Goal: Task Accomplishment & Management: Complete application form

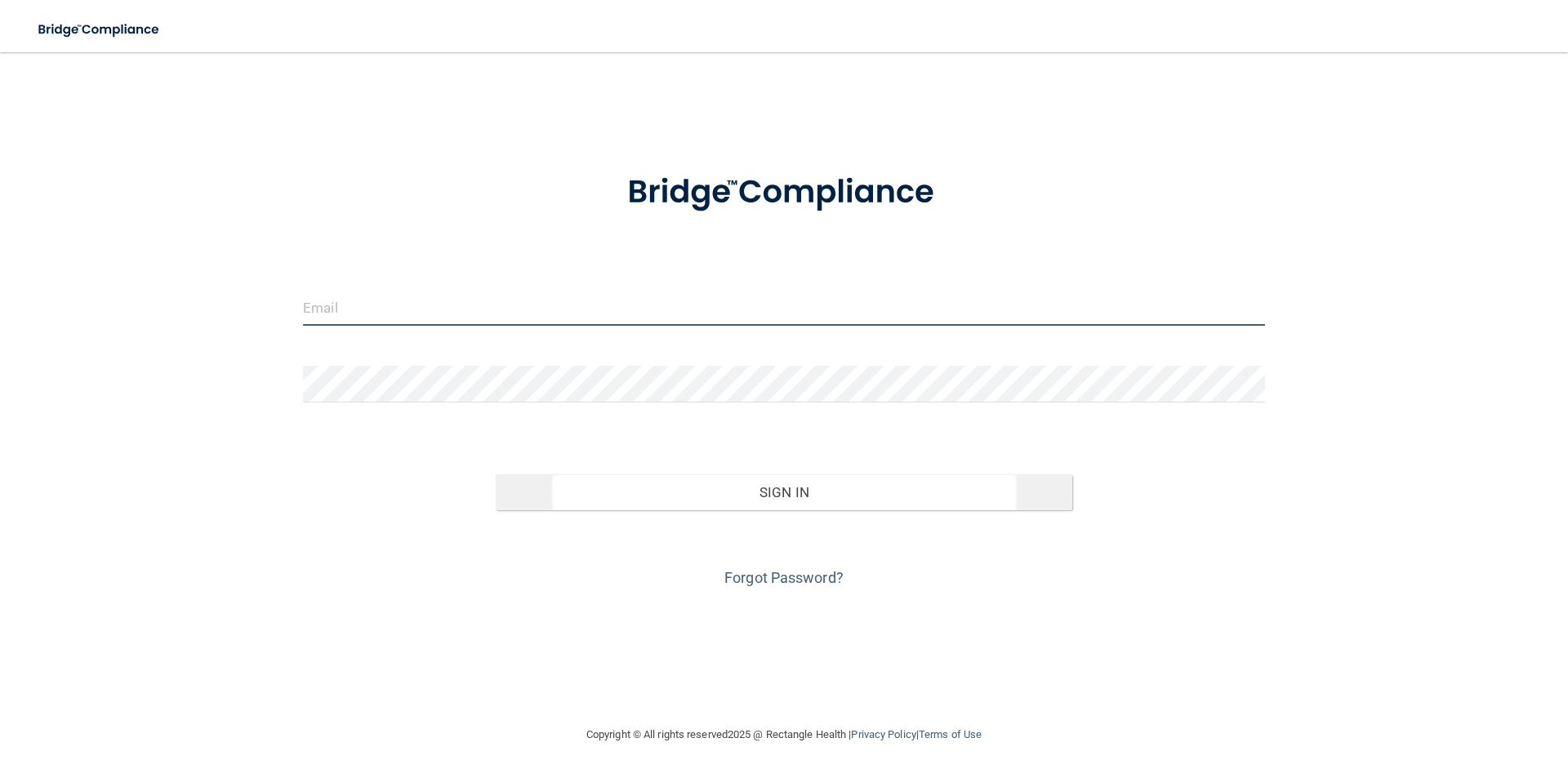
type input "[EMAIL_ADDRESS][DOMAIN_NAME]"
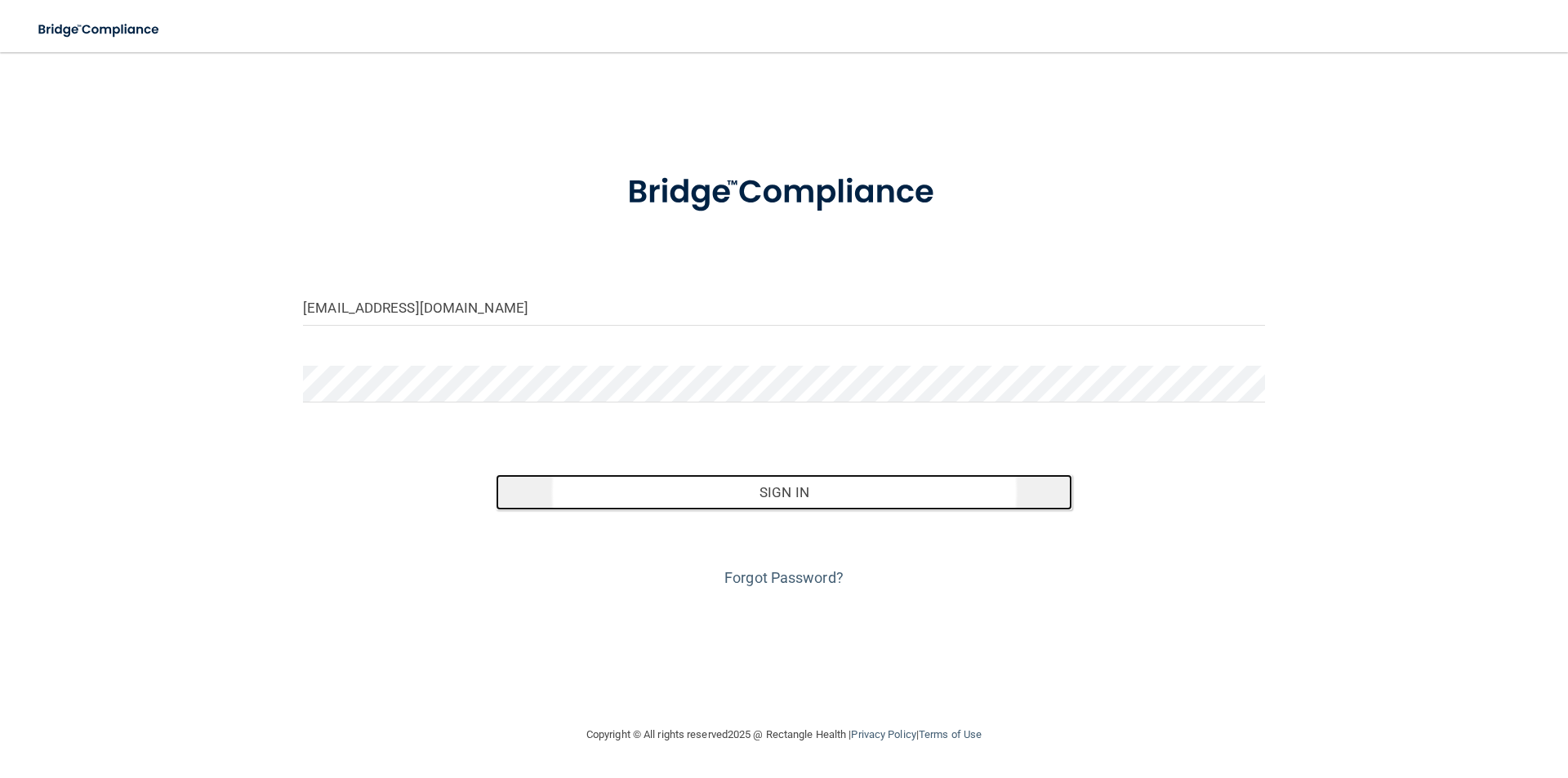
click at [767, 499] on button "Sign In" at bounding box center [784, 492] width 578 height 36
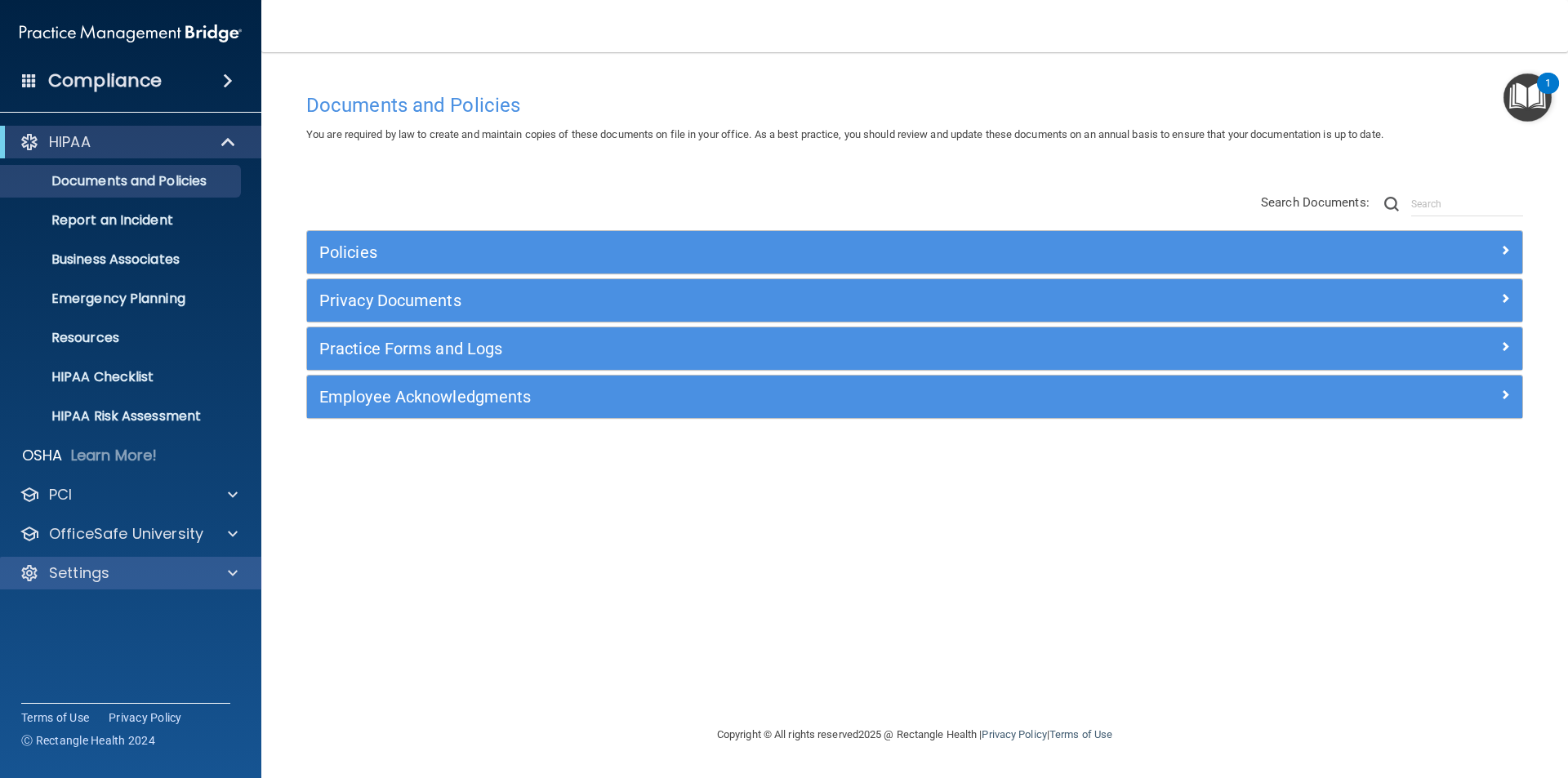
click at [207, 586] on div "Settings" at bounding box center [130, 573] width 262 height 33
click at [204, 575] on div "Settings" at bounding box center [109, 573] width 203 height 20
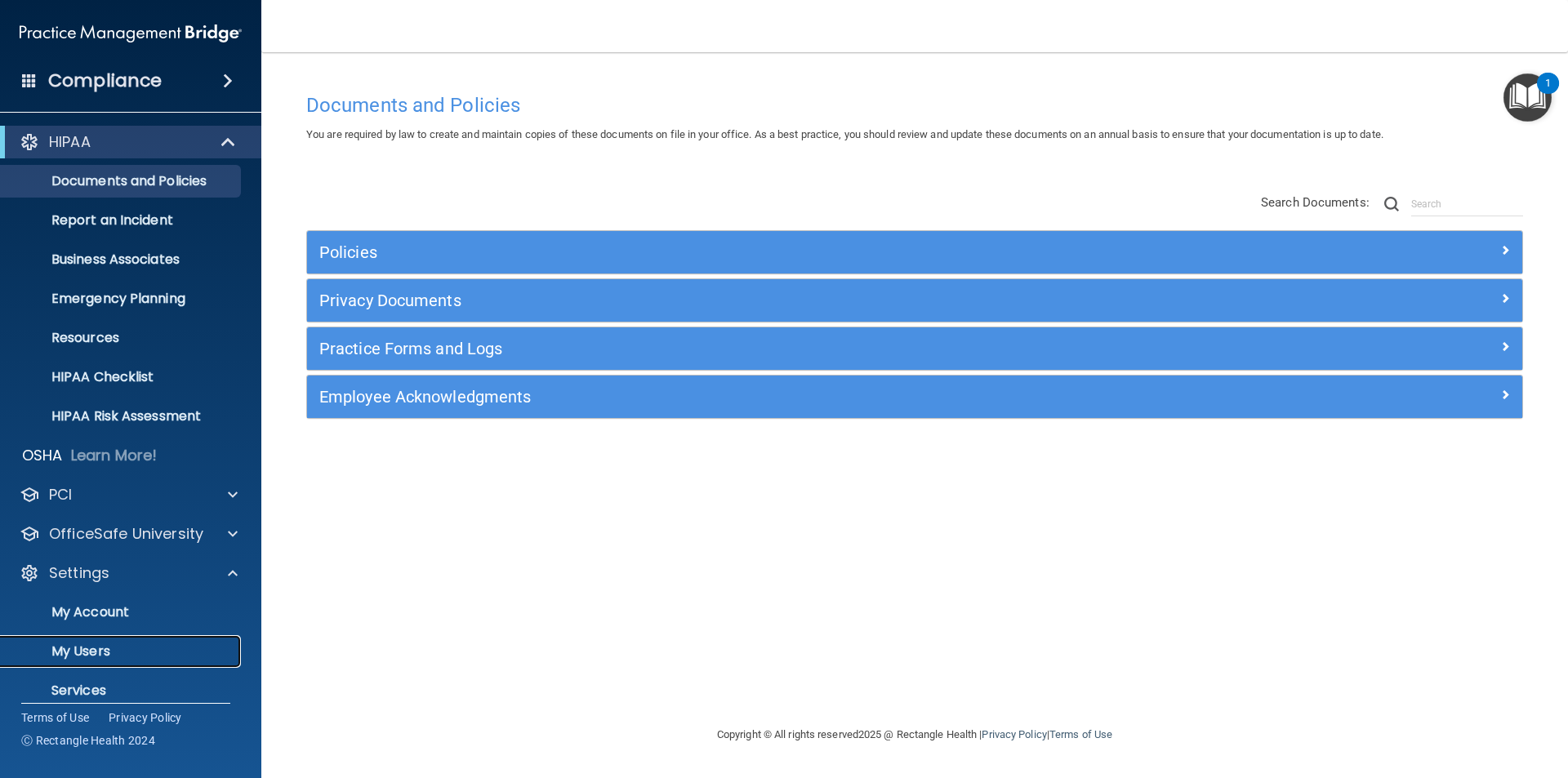
click at [113, 652] on p "My Users" at bounding box center [122, 651] width 223 height 16
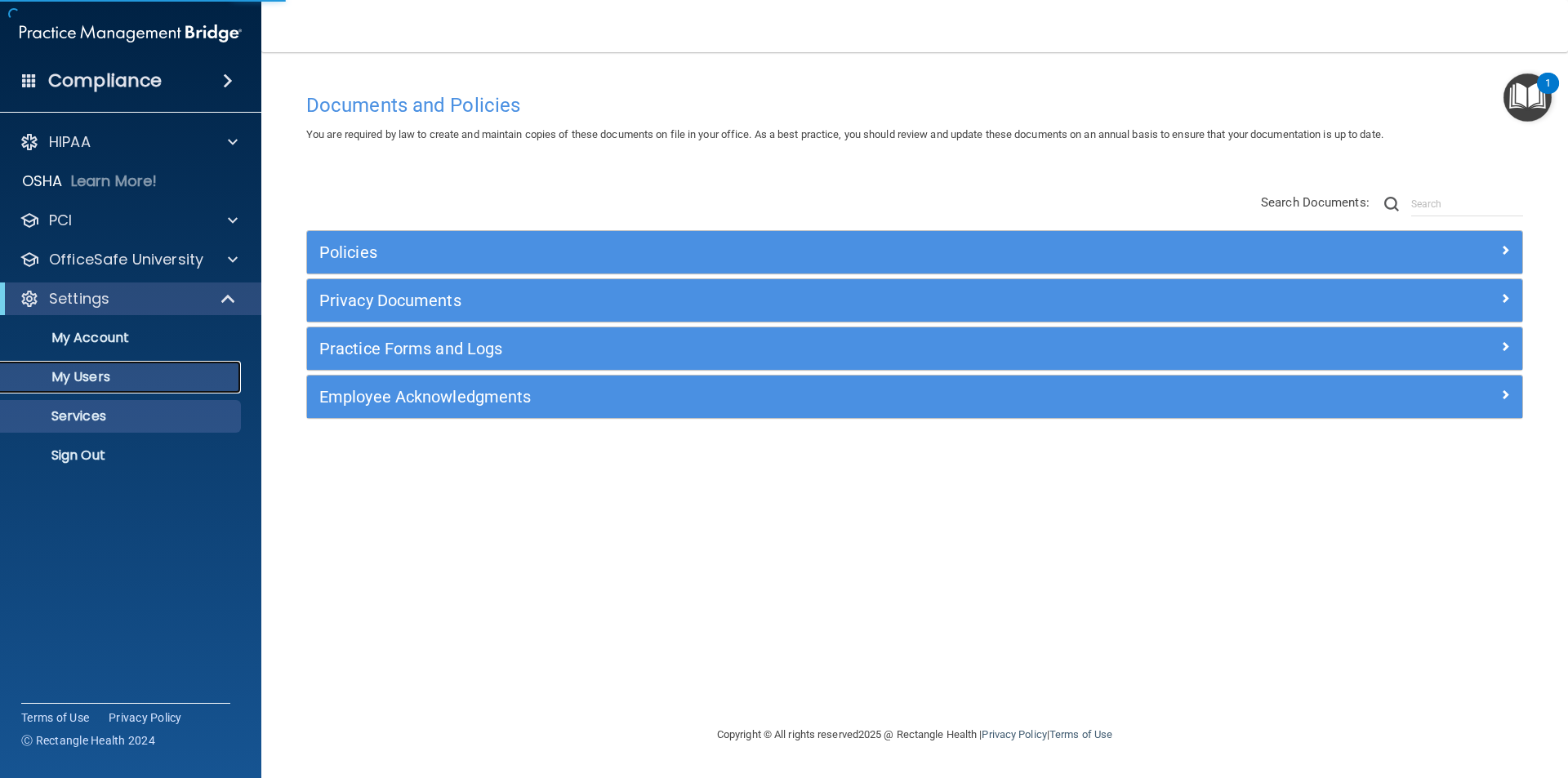
select select "20"
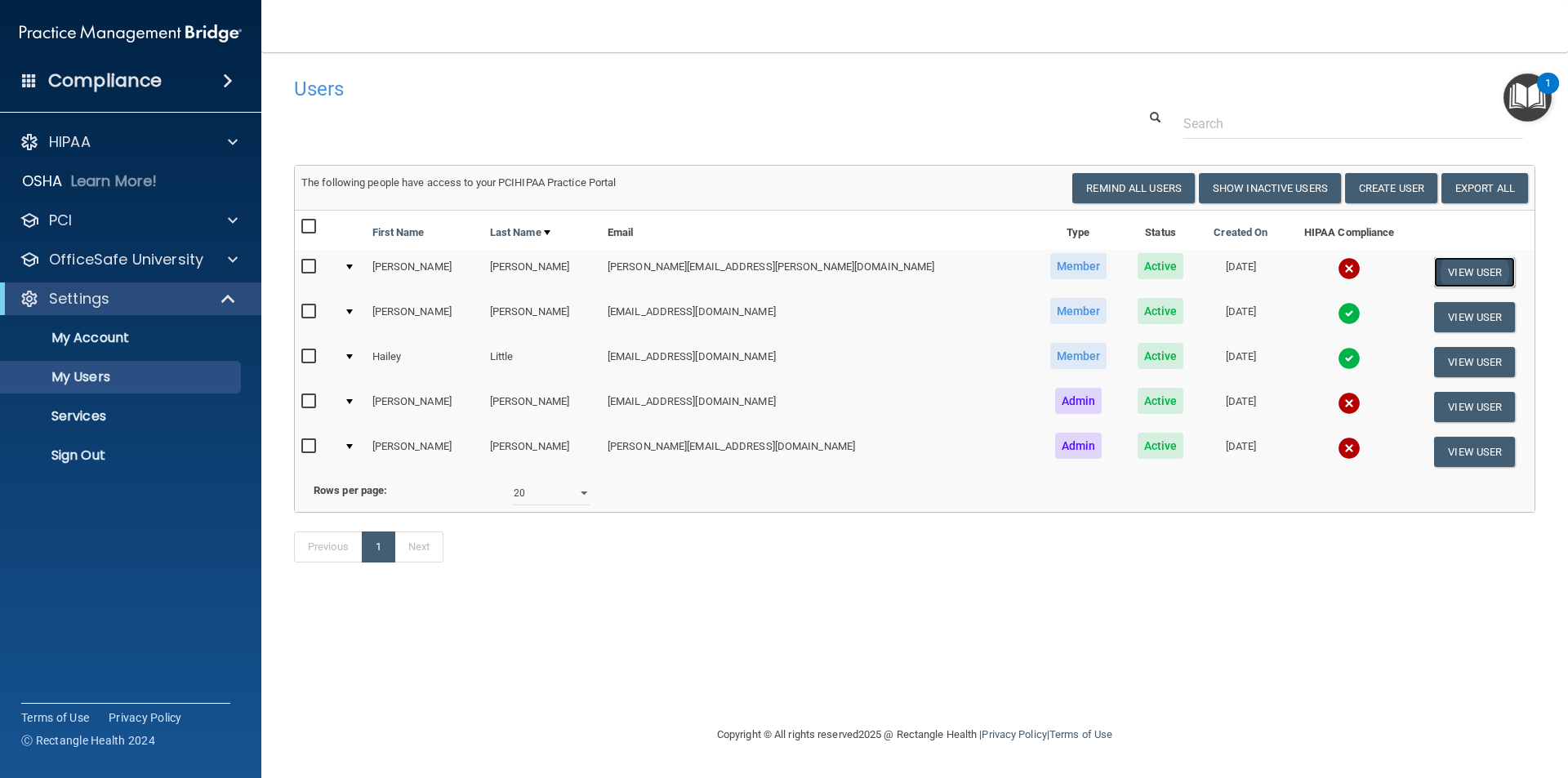
click at [1445, 273] on button "View User" at bounding box center [1474, 272] width 81 height 30
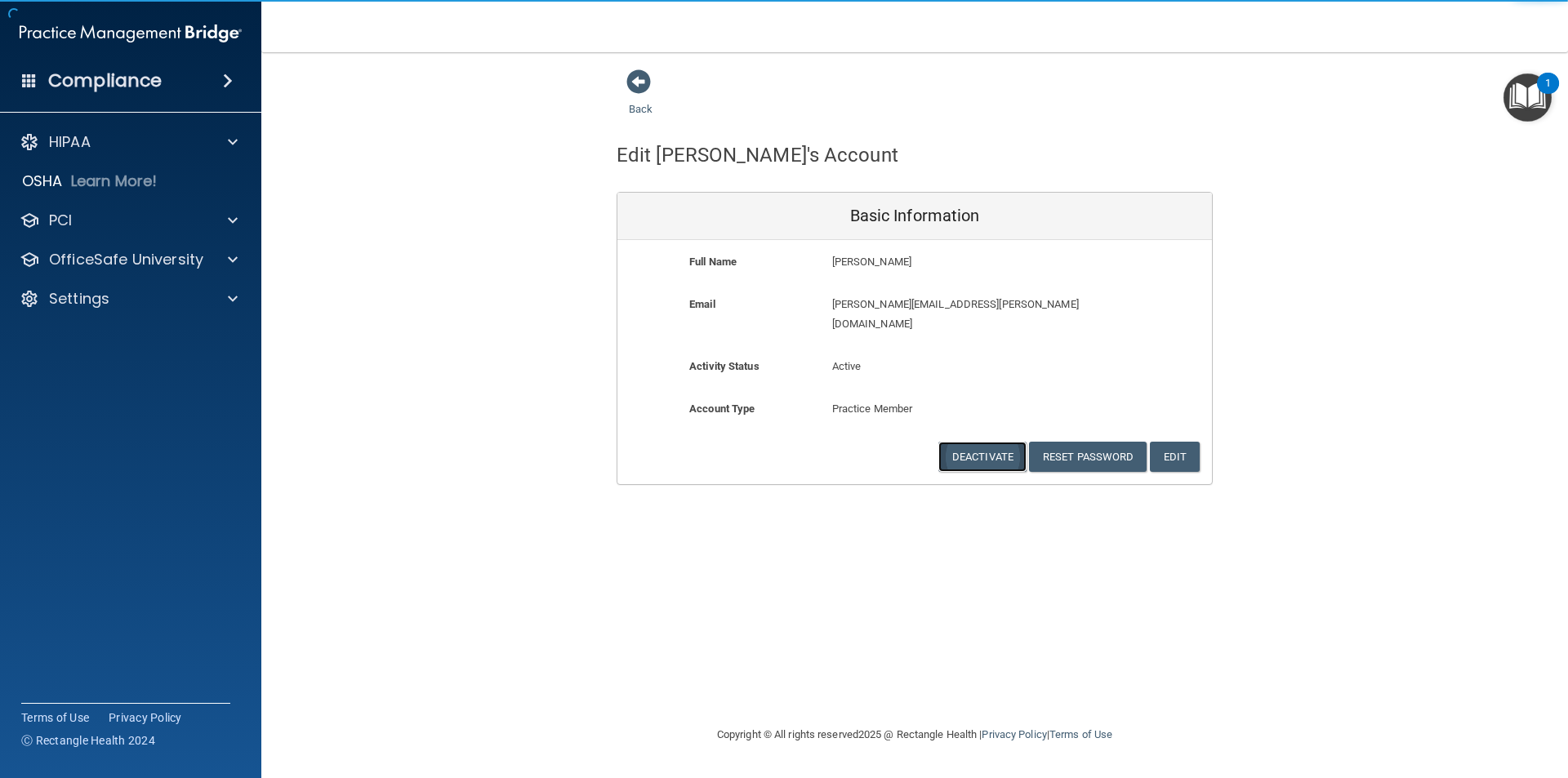
click at [981, 441] on button "Deactivate" at bounding box center [982, 456] width 88 height 30
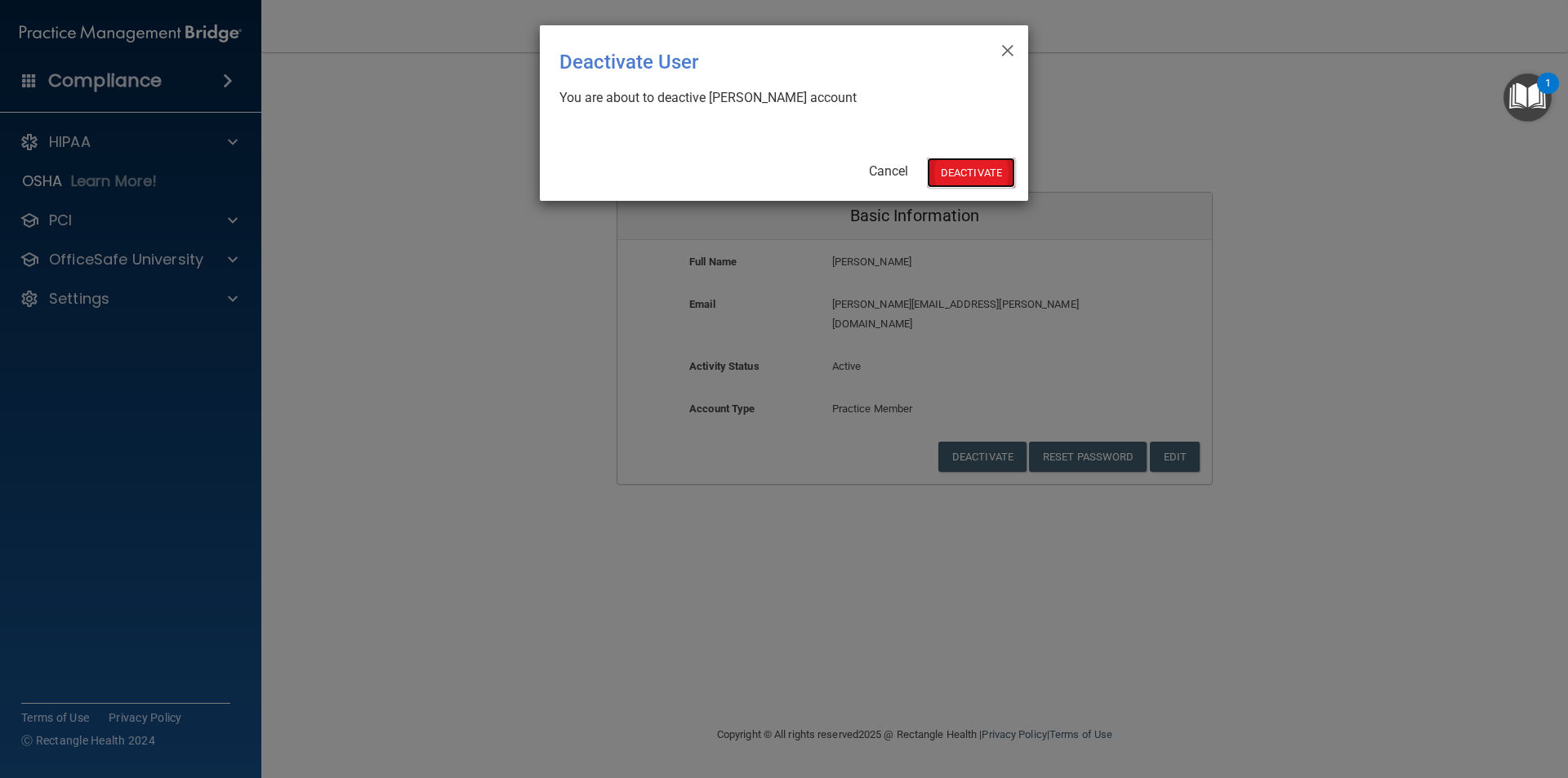
click at [951, 169] on button "Deactivate" at bounding box center [971, 172] width 88 height 30
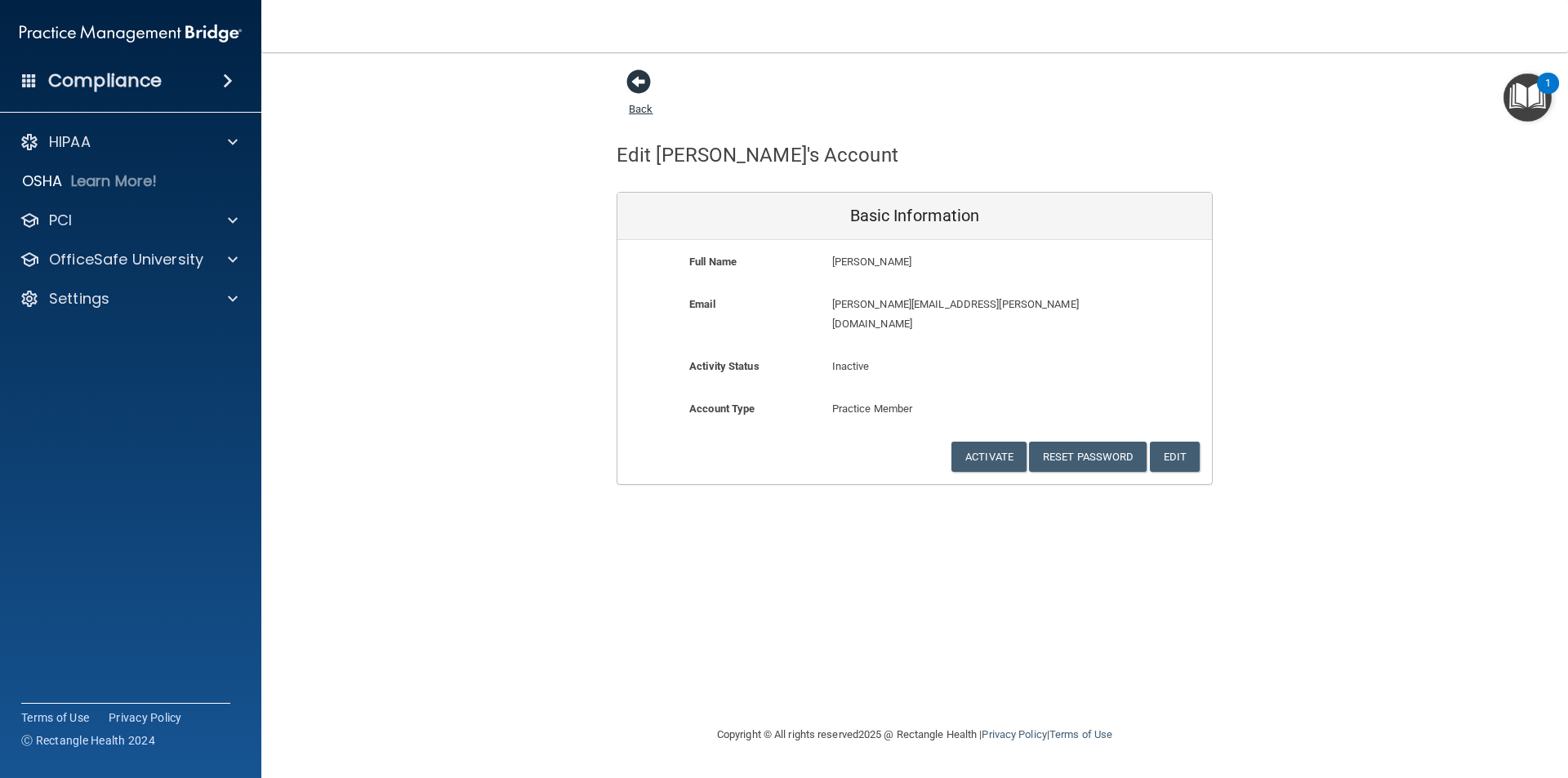
click at [637, 82] on span at bounding box center [639, 82] width 24 height 24
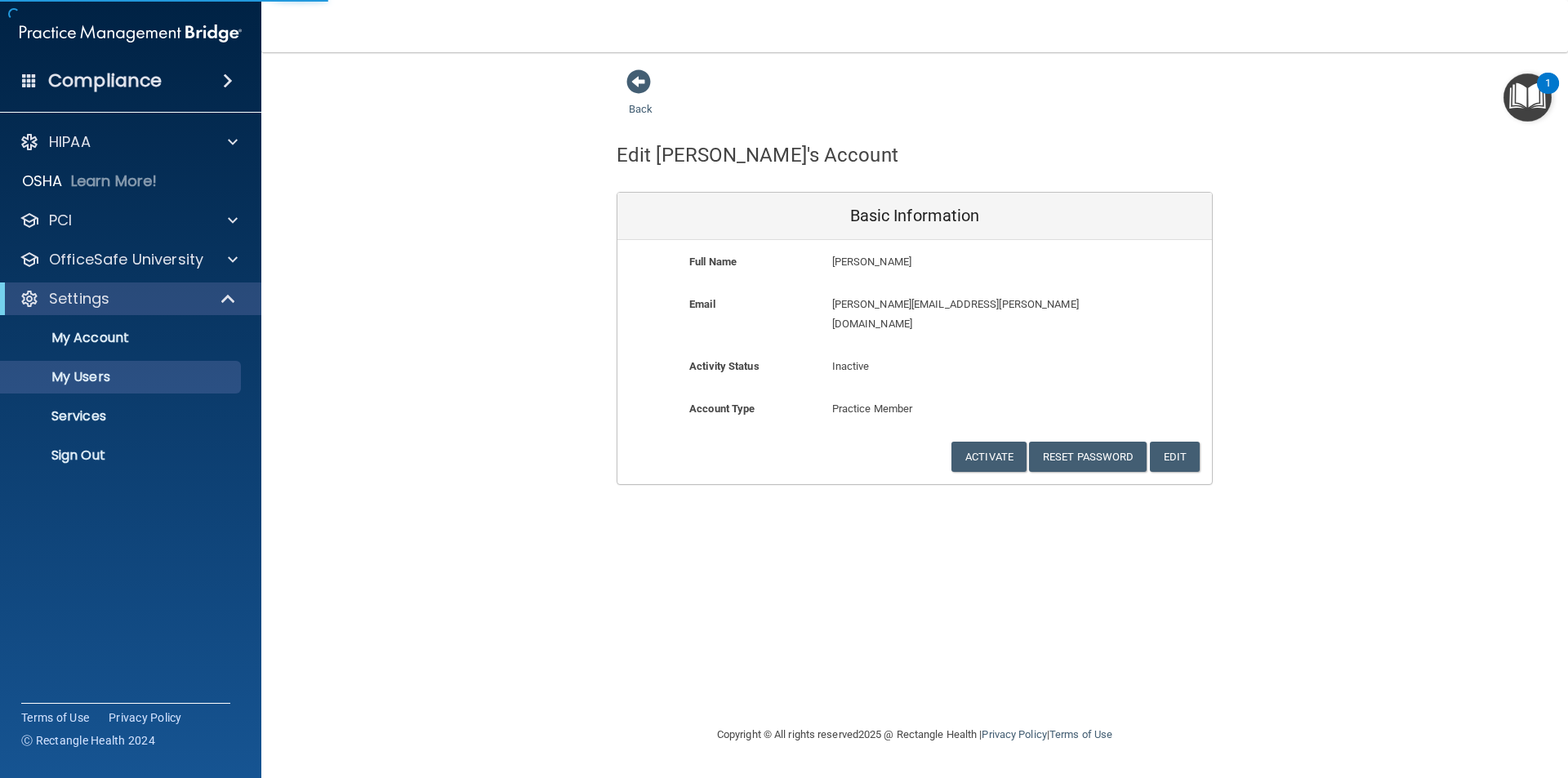
select select "20"
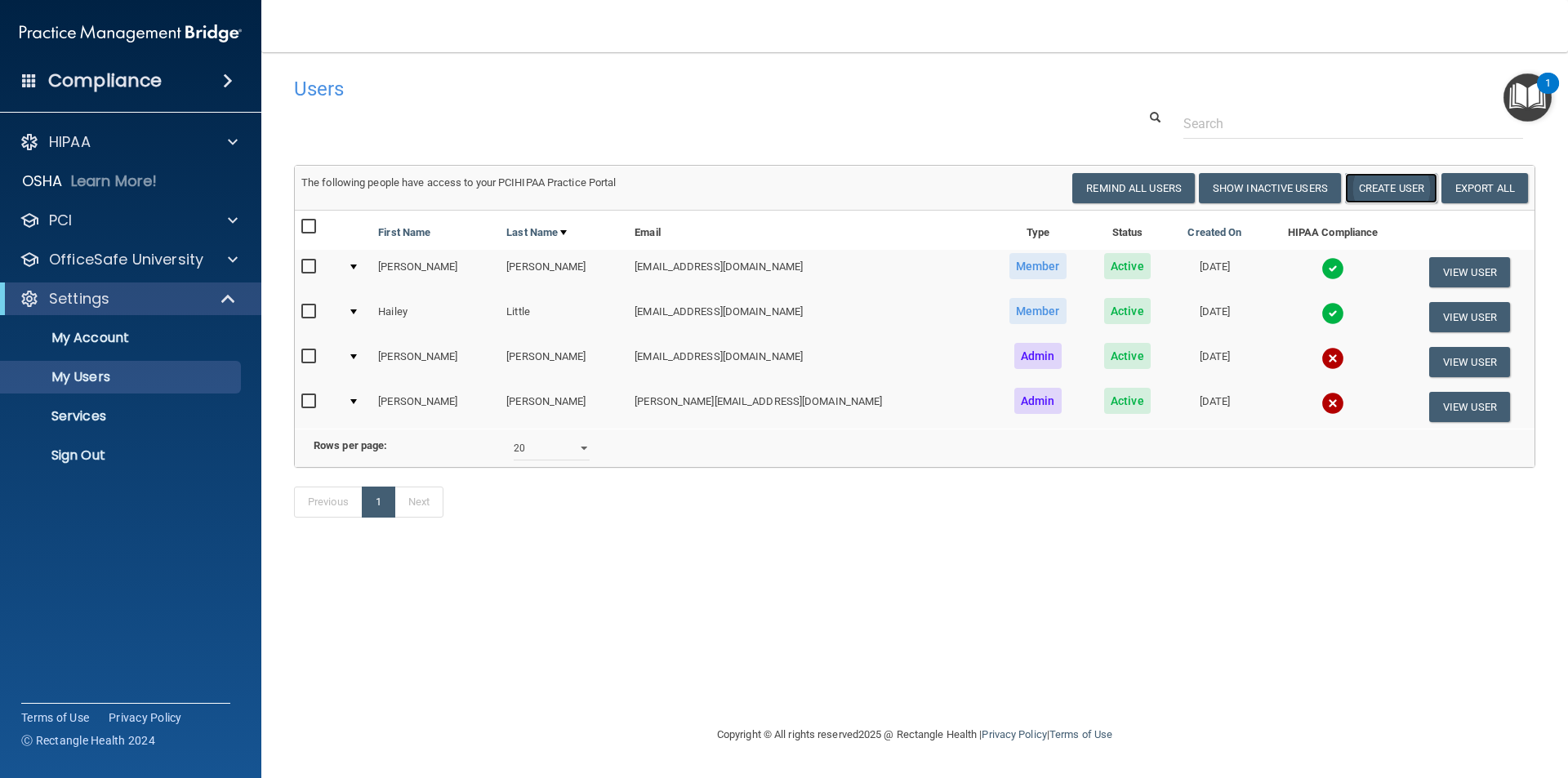
click at [1367, 185] on button "Create User" at bounding box center [1391, 188] width 92 height 30
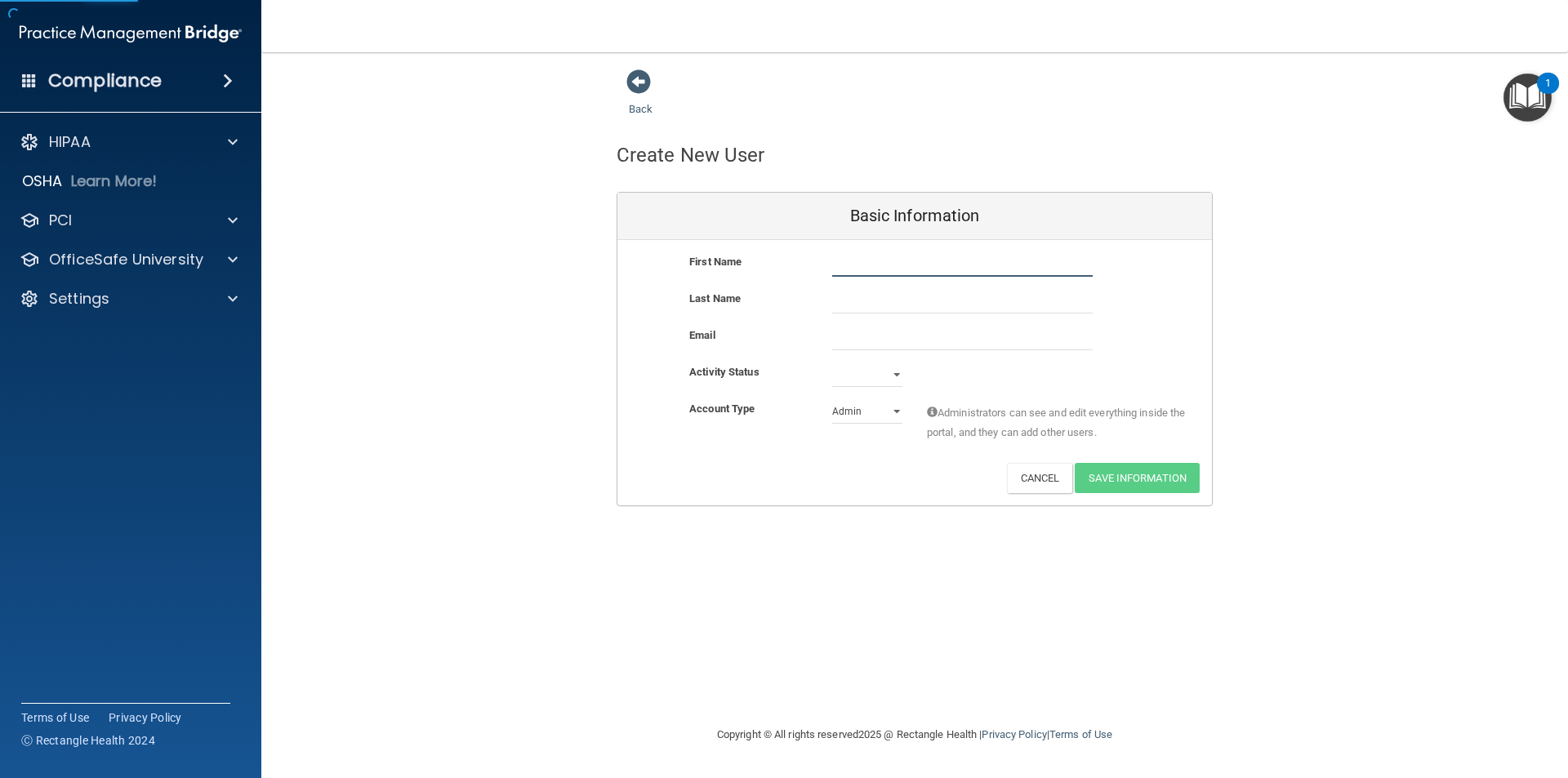
click at [888, 275] on input "text" at bounding box center [962, 264] width 261 height 24
type input "[PERSON_NAME]"
click at [894, 292] on input "text" at bounding box center [962, 301] width 261 height 24
type input "[PERSON_NAME]"
click at [841, 333] on input "email" at bounding box center [962, 337] width 261 height 24
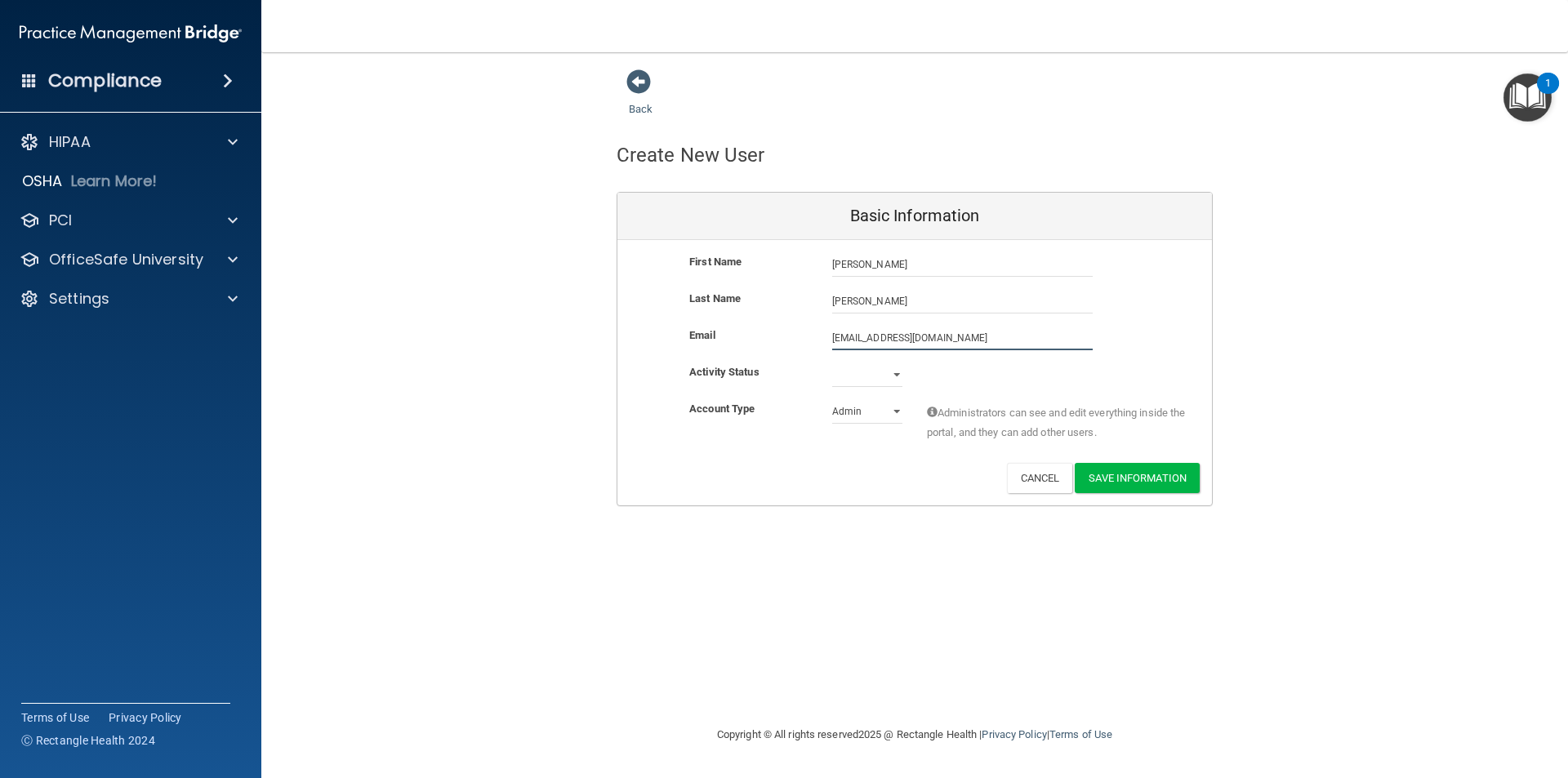
type input "ryanlynnschultz@gmail.com"
click at [887, 371] on select "Active Inactive" at bounding box center [867, 375] width 70 height 24
select select "active"
click at [832, 363] on select "Active Inactive" at bounding box center [867, 375] width 70 height 24
click at [896, 411] on select "Admin Member" at bounding box center [867, 411] width 70 height 24
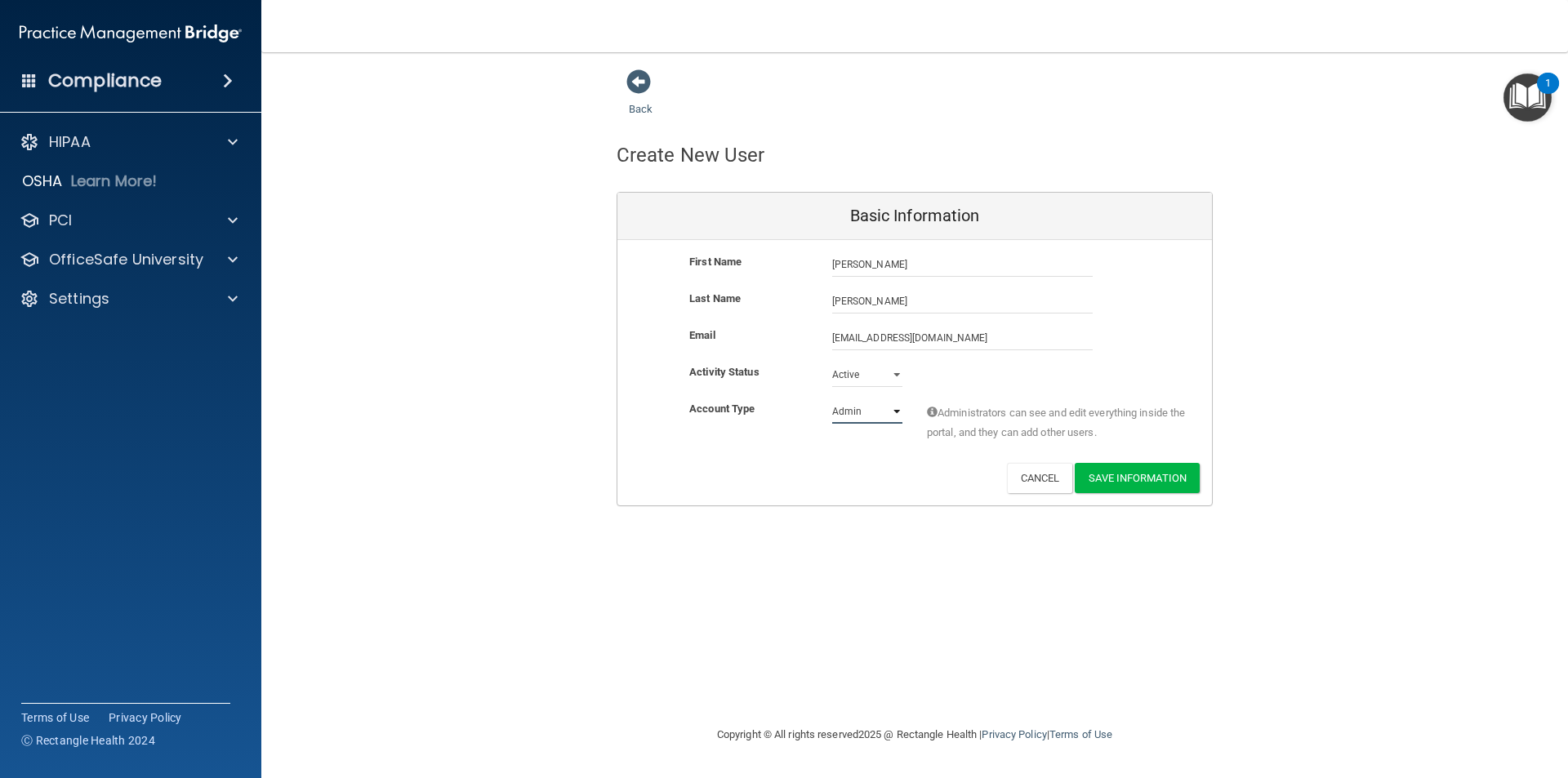
select select "practice_member"
click at [832, 399] on select "Admin Member" at bounding box center [867, 411] width 70 height 24
click at [1143, 479] on button "Save Information" at bounding box center [1137, 478] width 125 height 30
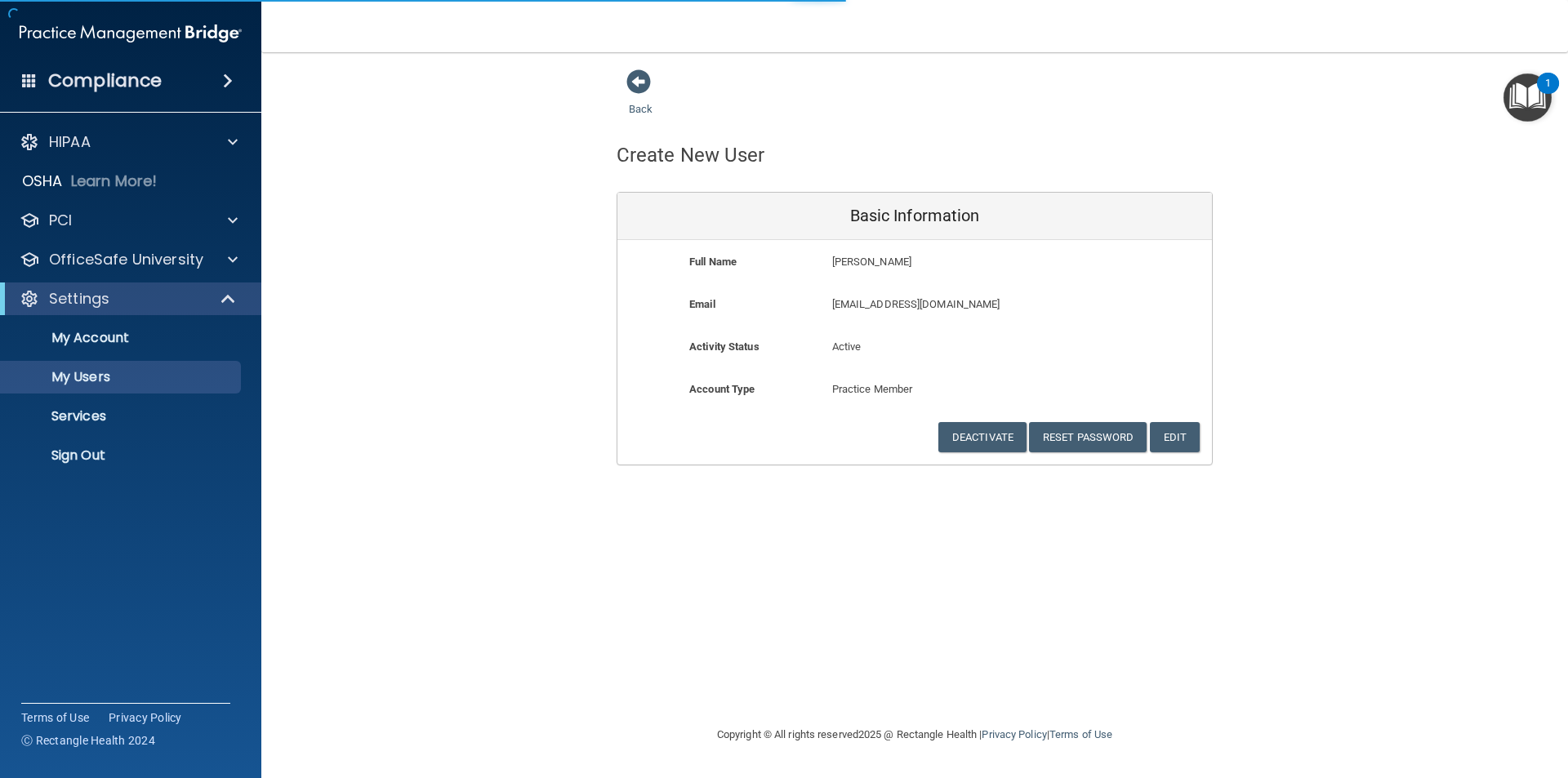
select select "20"
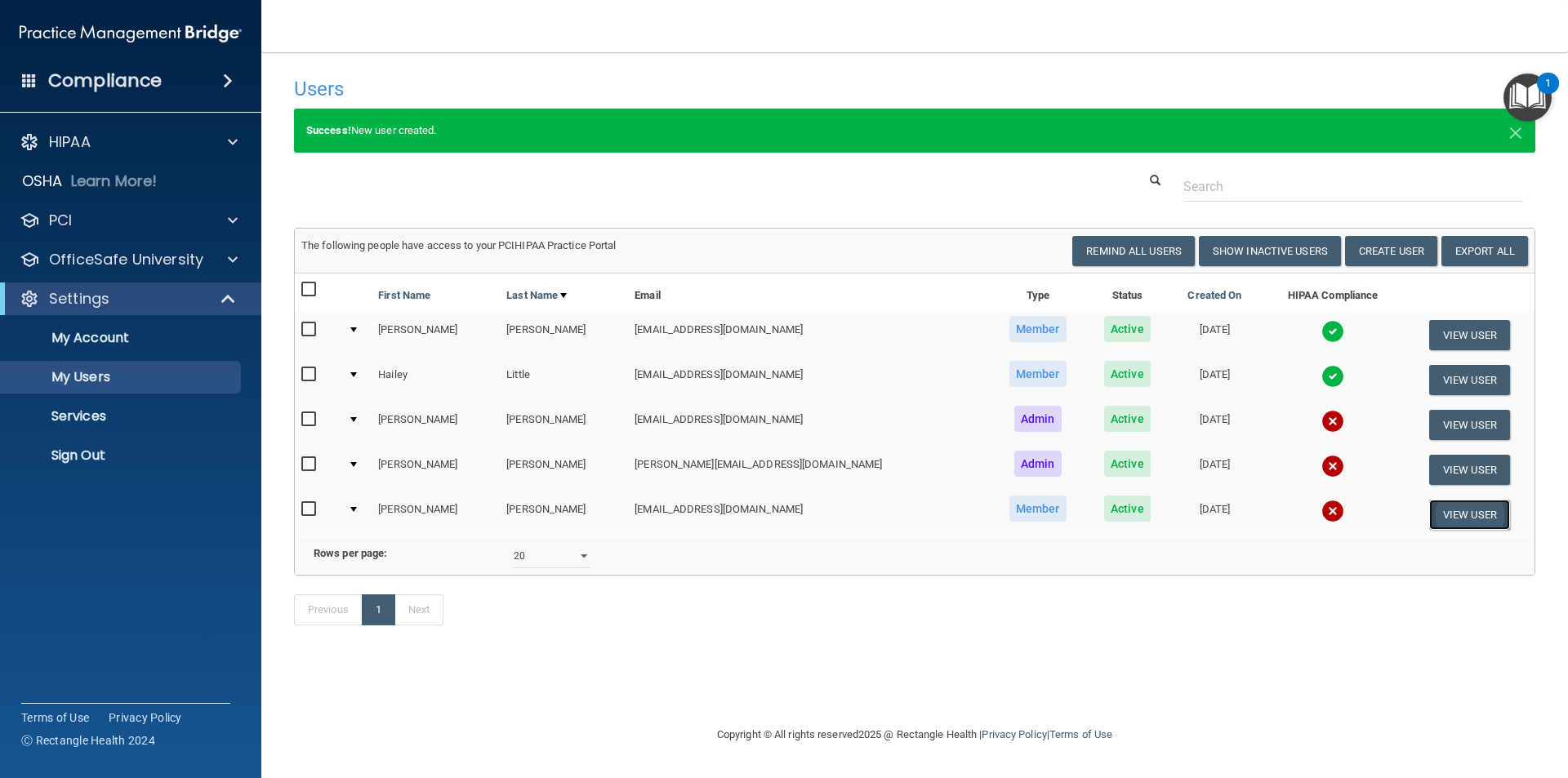
click at [1465, 519] on button "View User" at bounding box center [1470, 515] width 81 height 30
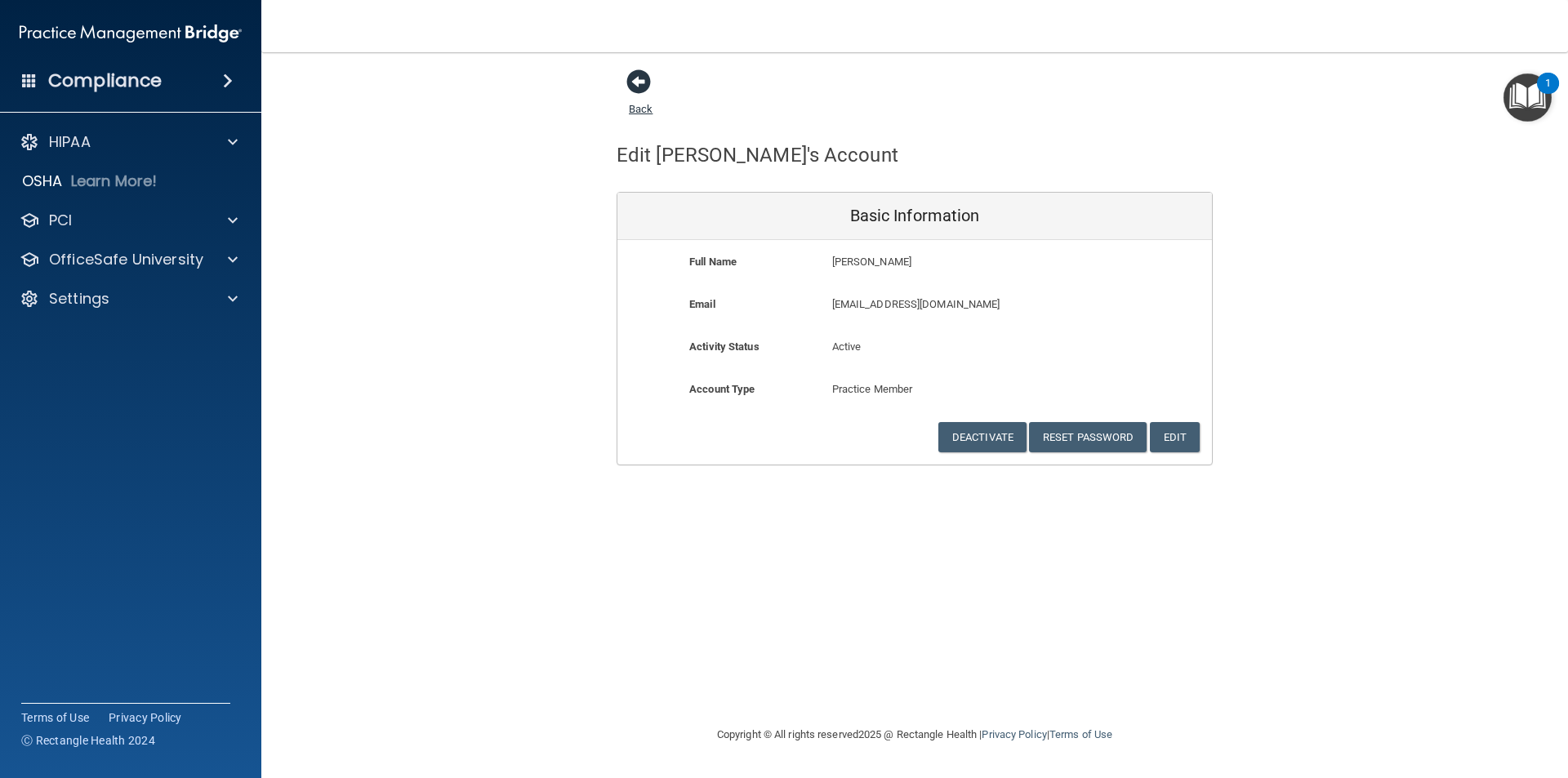
click at [636, 84] on span at bounding box center [639, 82] width 24 height 24
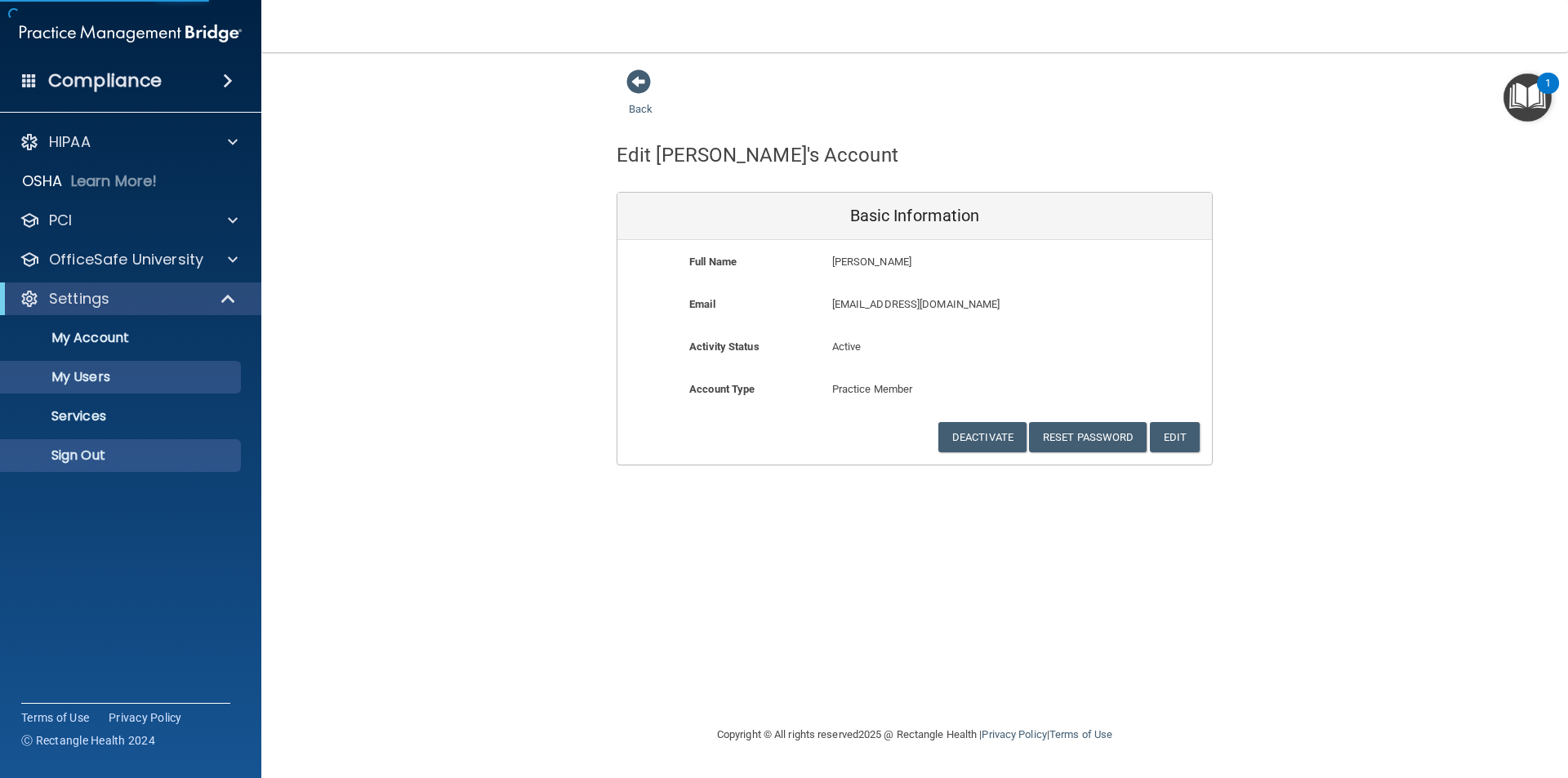
select select "20"
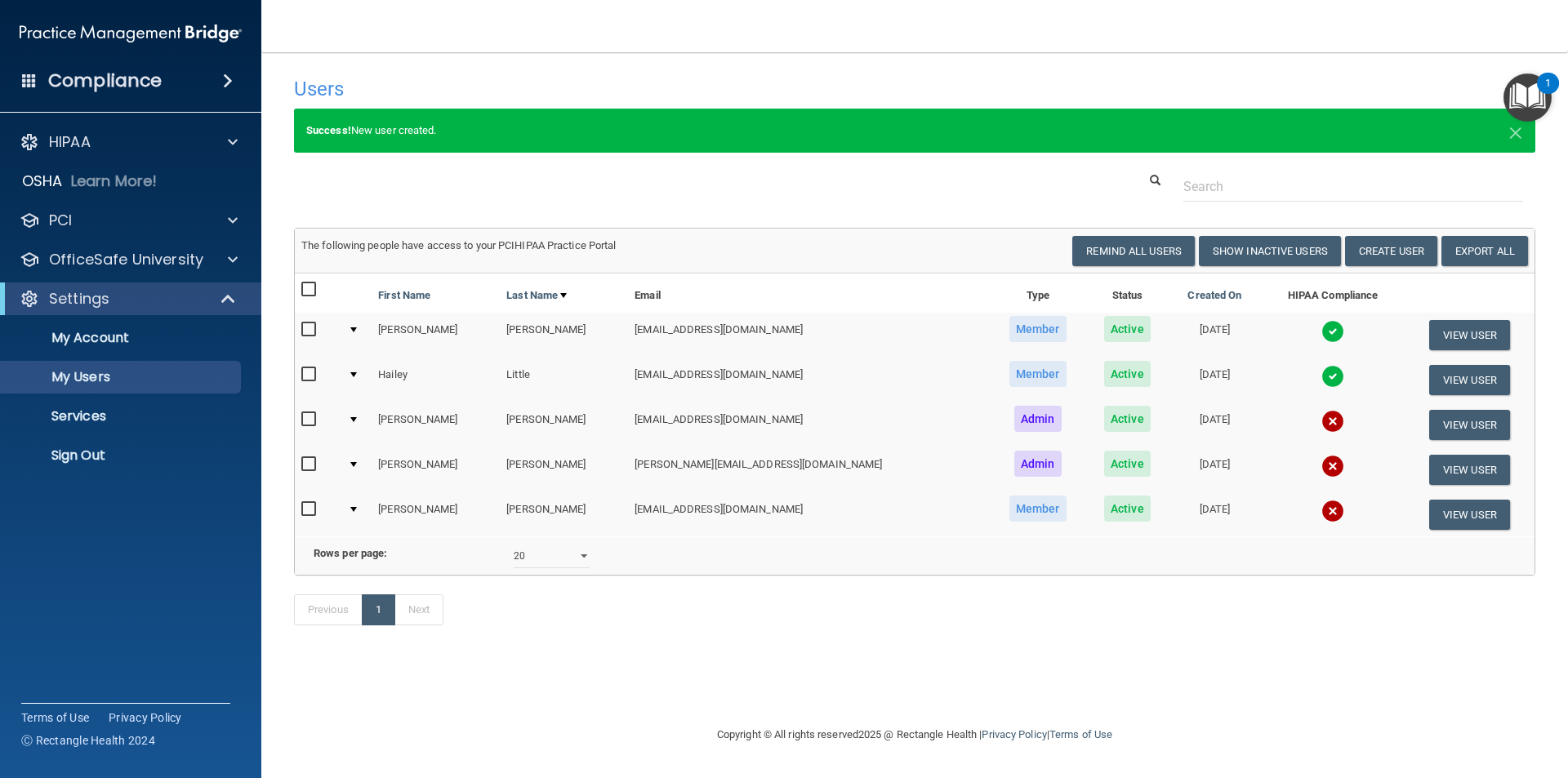
click at [308, 506] on input "checkbox" at bounding box center [310, 509] width 19 height 13
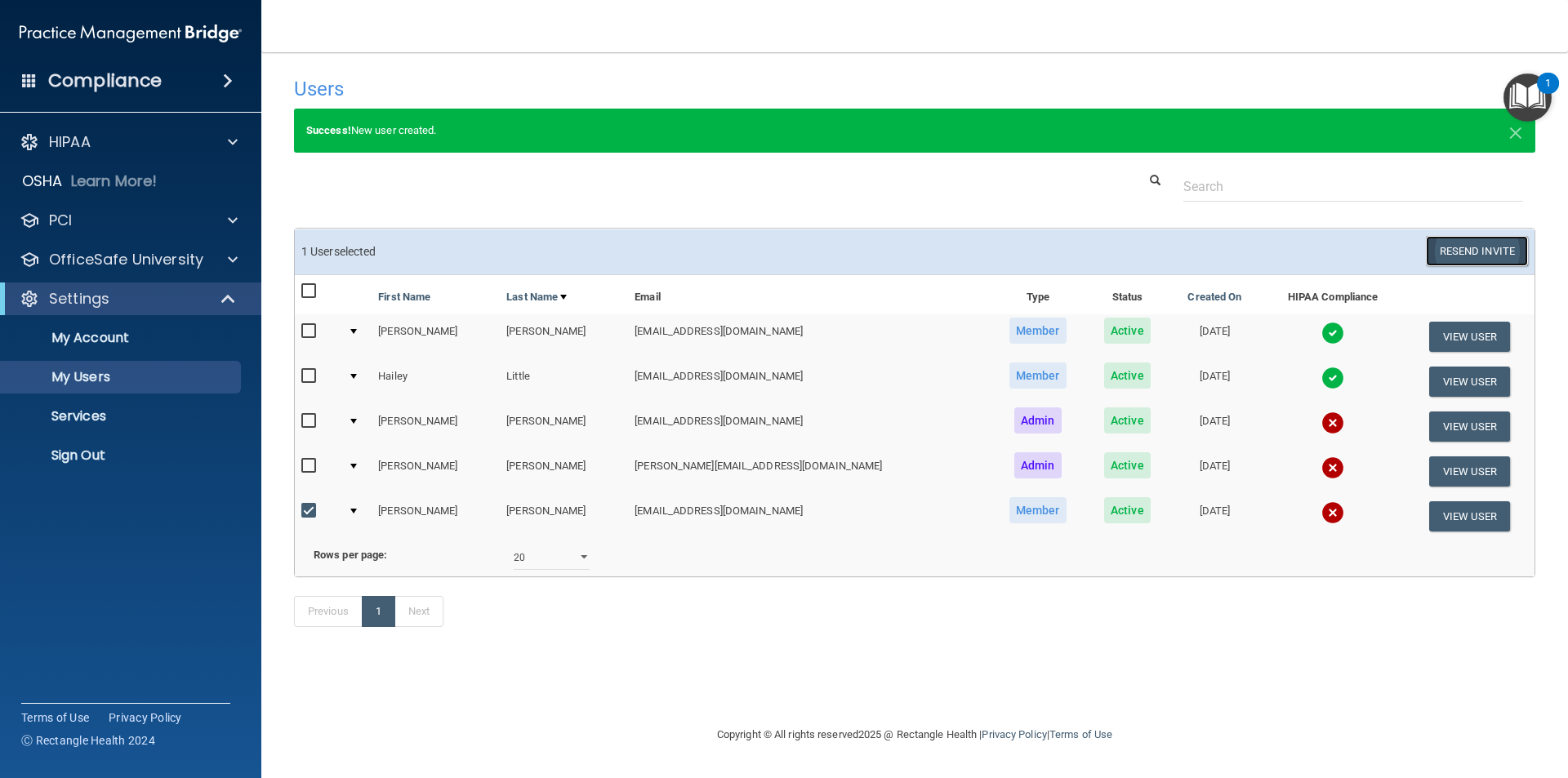
click at [1435, 245] on button "Resend Invite" at bounding box center [1476, 251] width 102 height 30
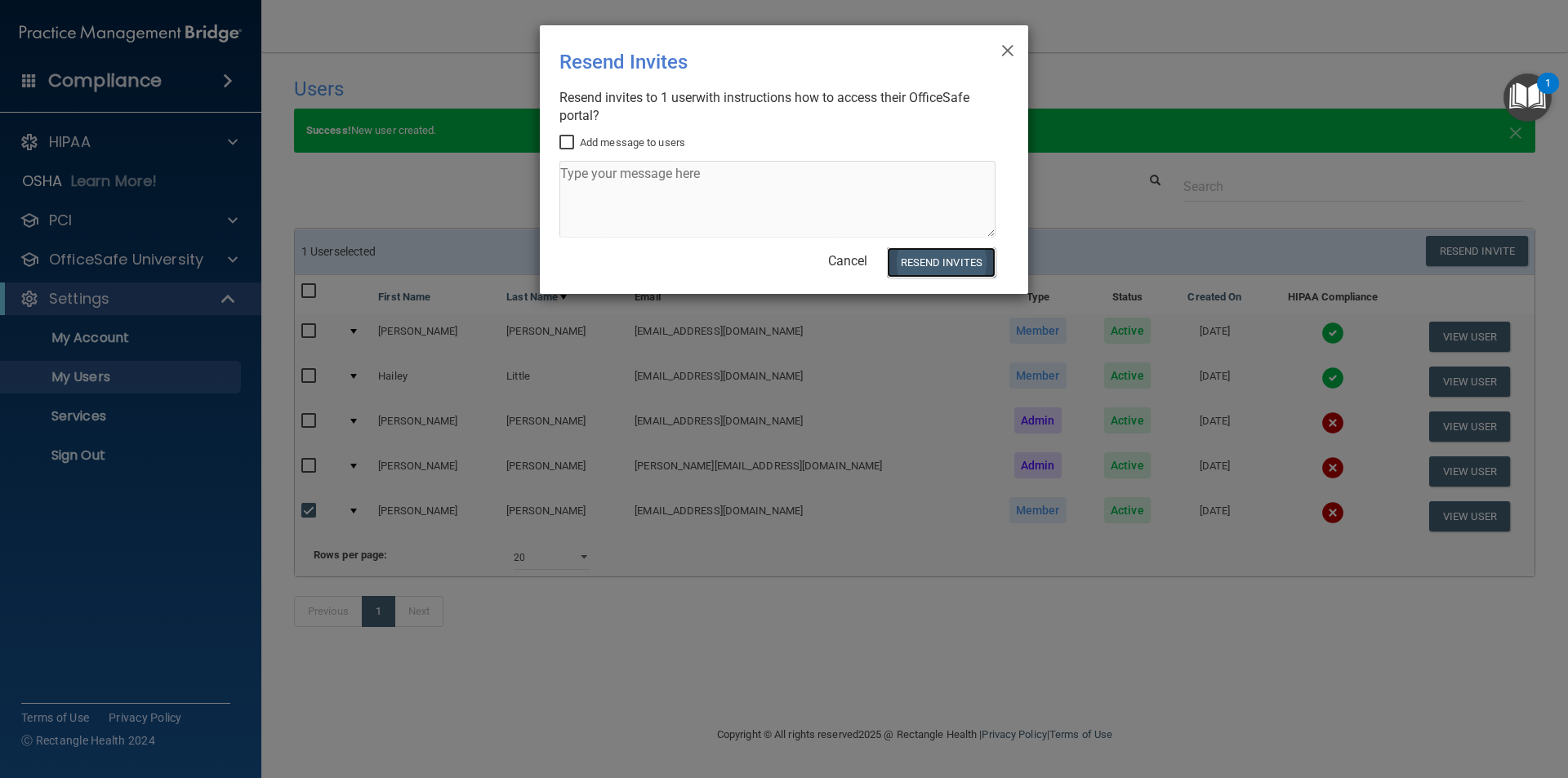
click at [976, 262] on button "Resend Invites" at bounding box center [942, 262] width 109 height 30
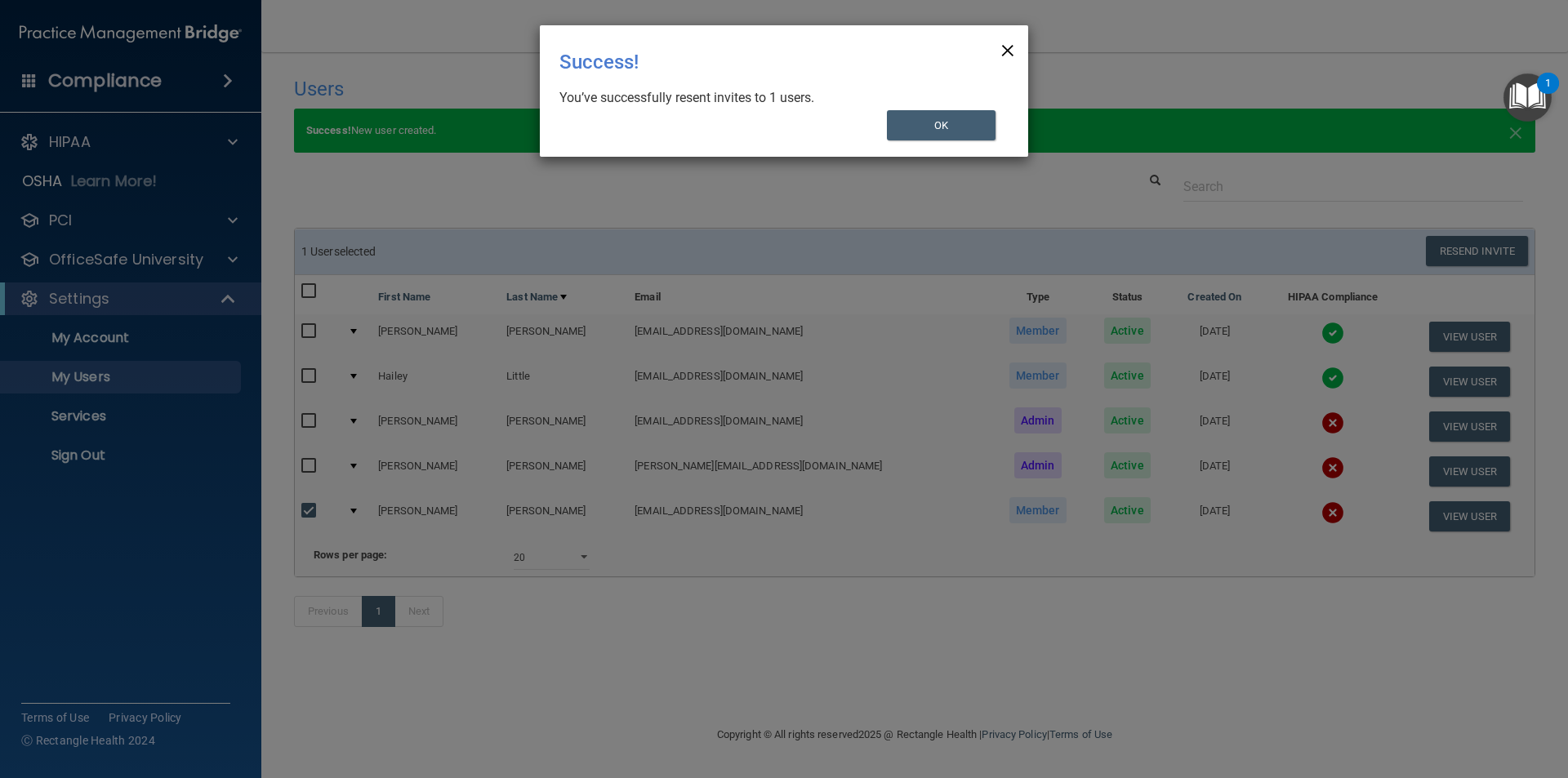
click at [1007, 46] on span "×" at bounding box center [1008, 48] width 15 height 33
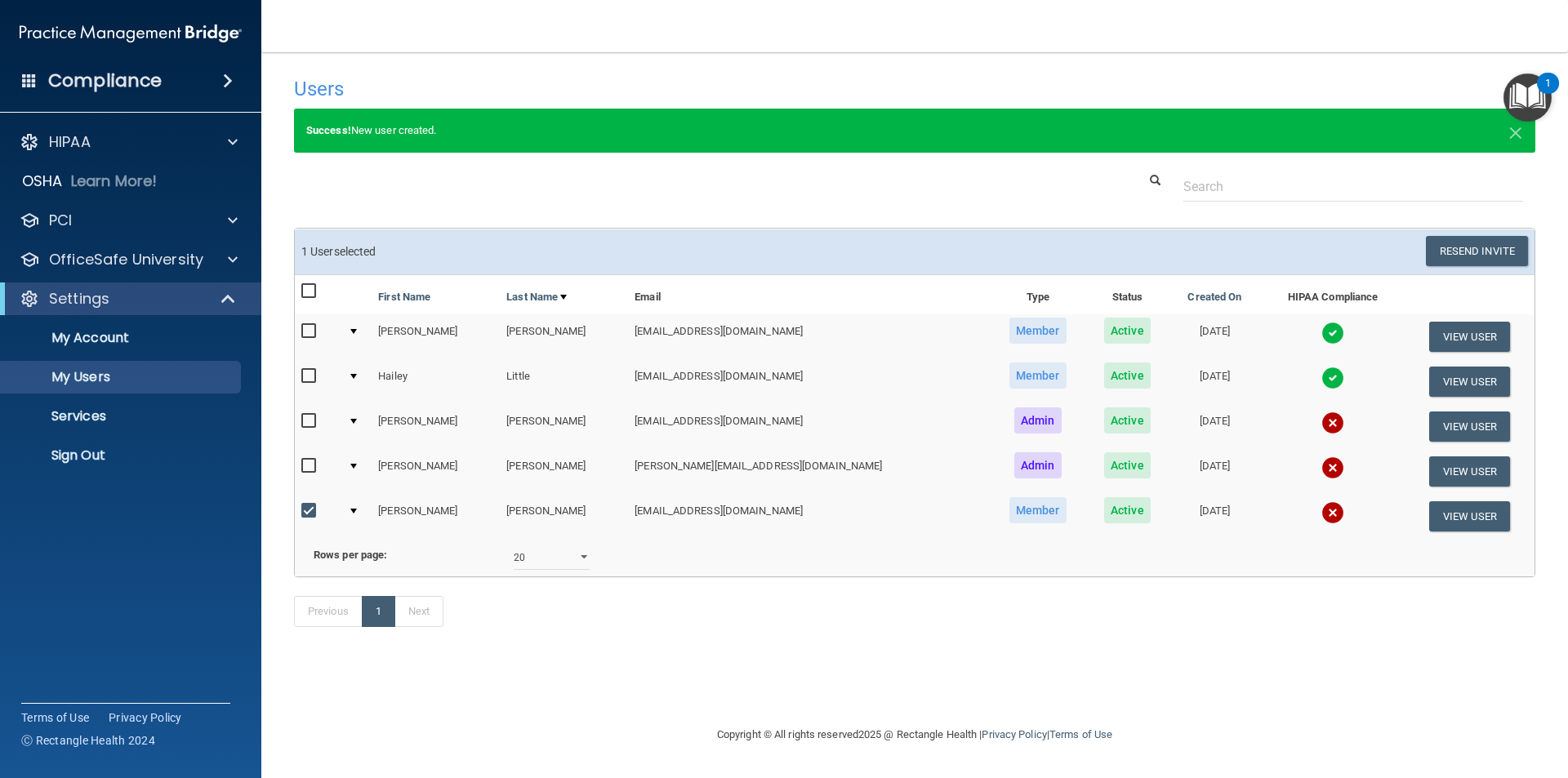
click at [303, 511] on input "checkbox" at bounding box center [310, 511] width 19 height 13
checkbox input "false"
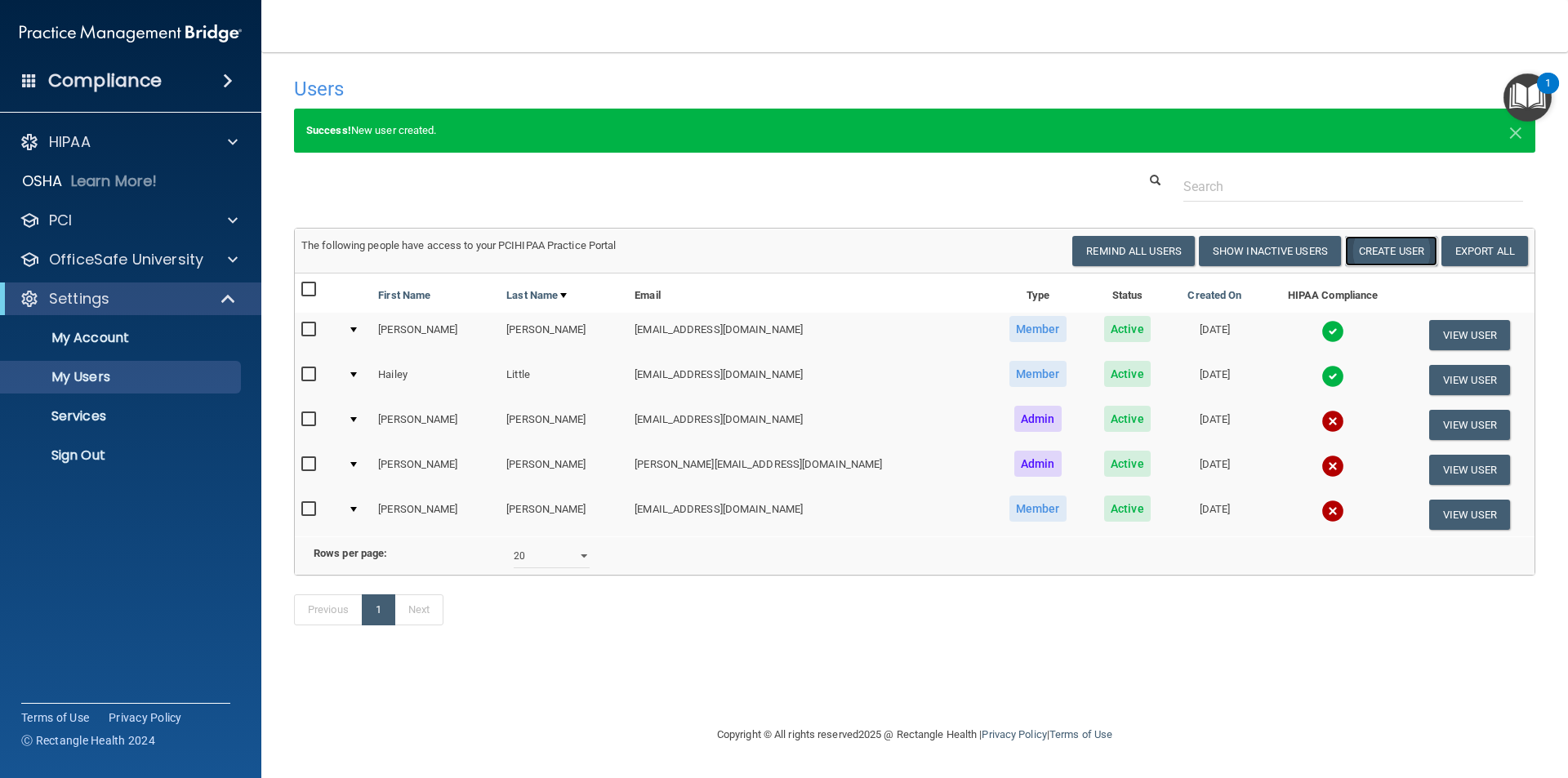
click at [1384, 248] on button "Create User" at bounding box center [1391, 251] width 92 height 30
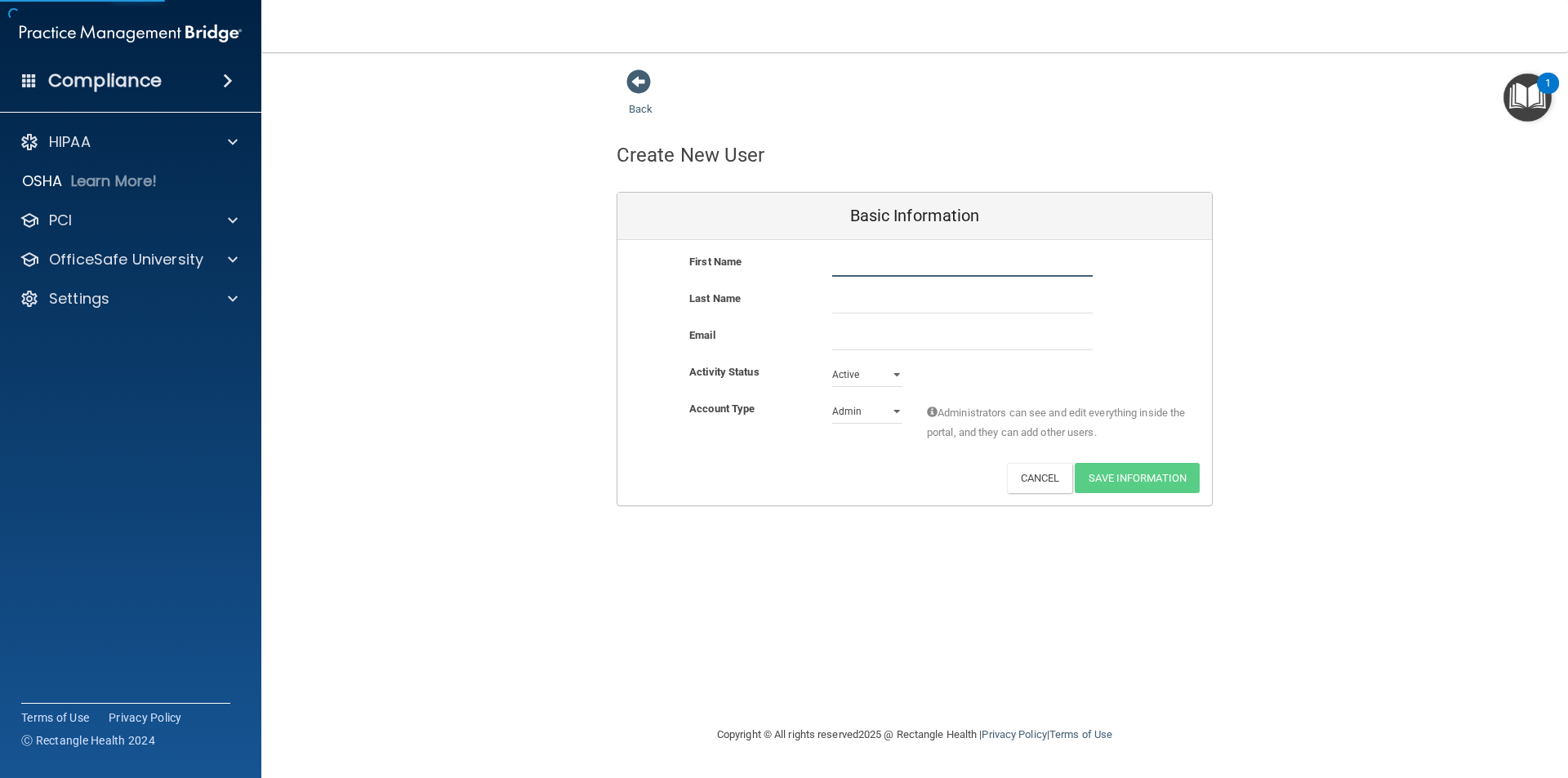
click at [862, 262] on input "text" at bounding box center [962, 264] width 261 height 24
type input "Marilyn"
click at [926, 292] on input "text" at bounding box center [962, 301] width 261 height 24
type input "Tebbe"
click at [875, 339] on input "email" at bounding box center [962, 337] width 261 height 24
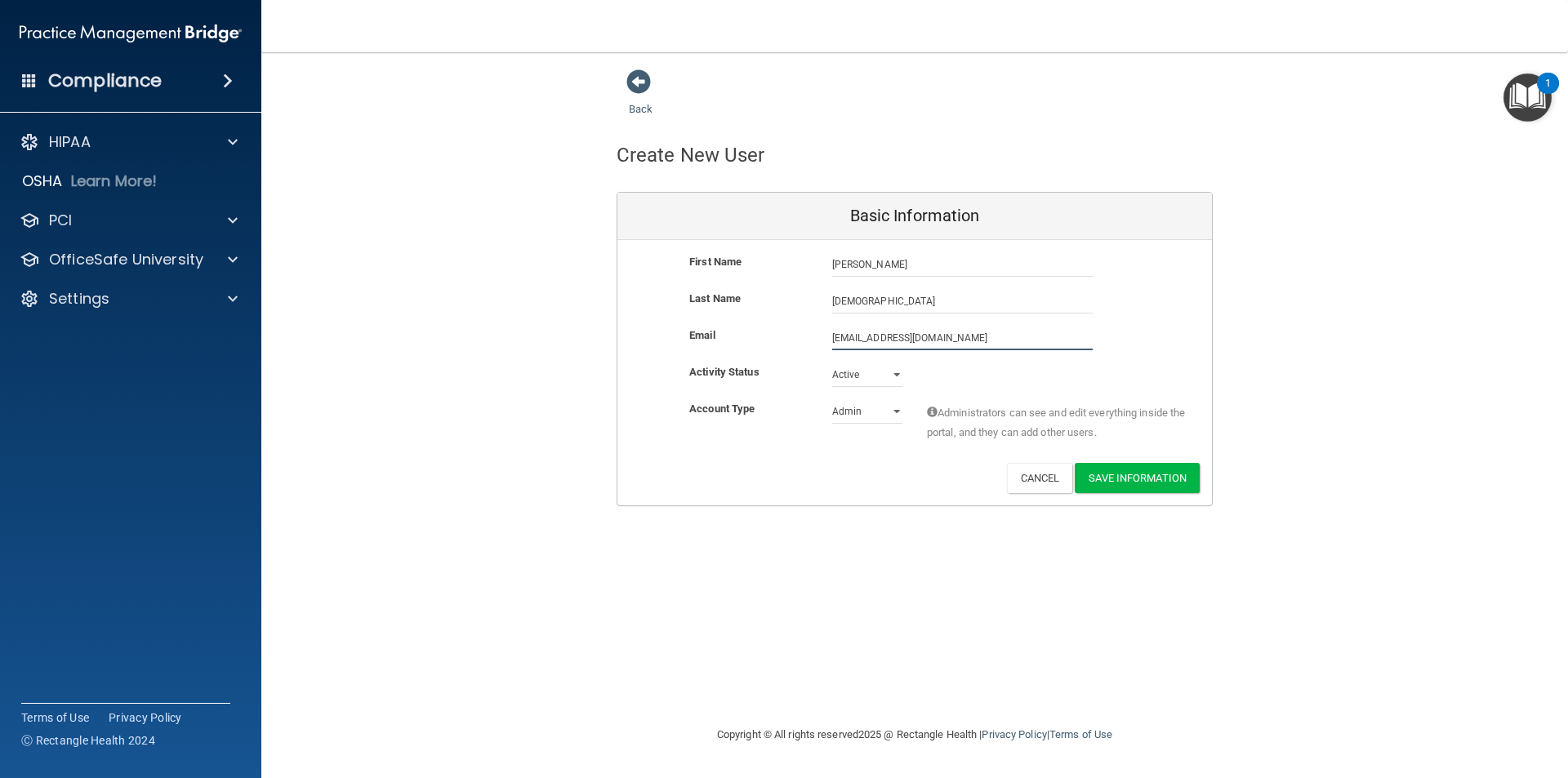
type input "miztebbe@hotmail.com"
click at [894, 418] on select "Admin Member" at bounding box center [867, 411] width 70 height 24
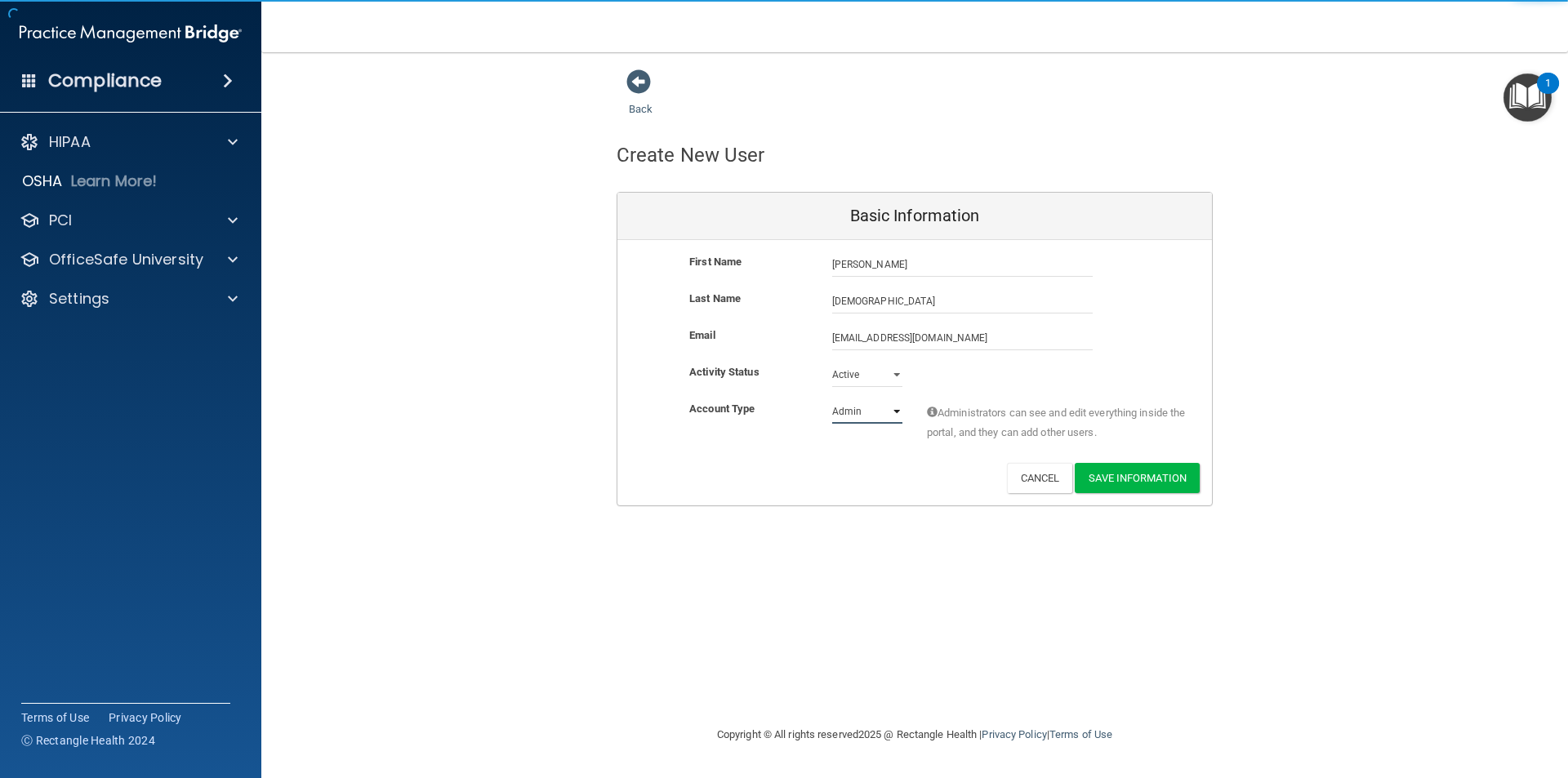
select select "practice_member"
click at [832, 399] on select "Admin Member" at bounding box center [867, 411] width 70 height 24
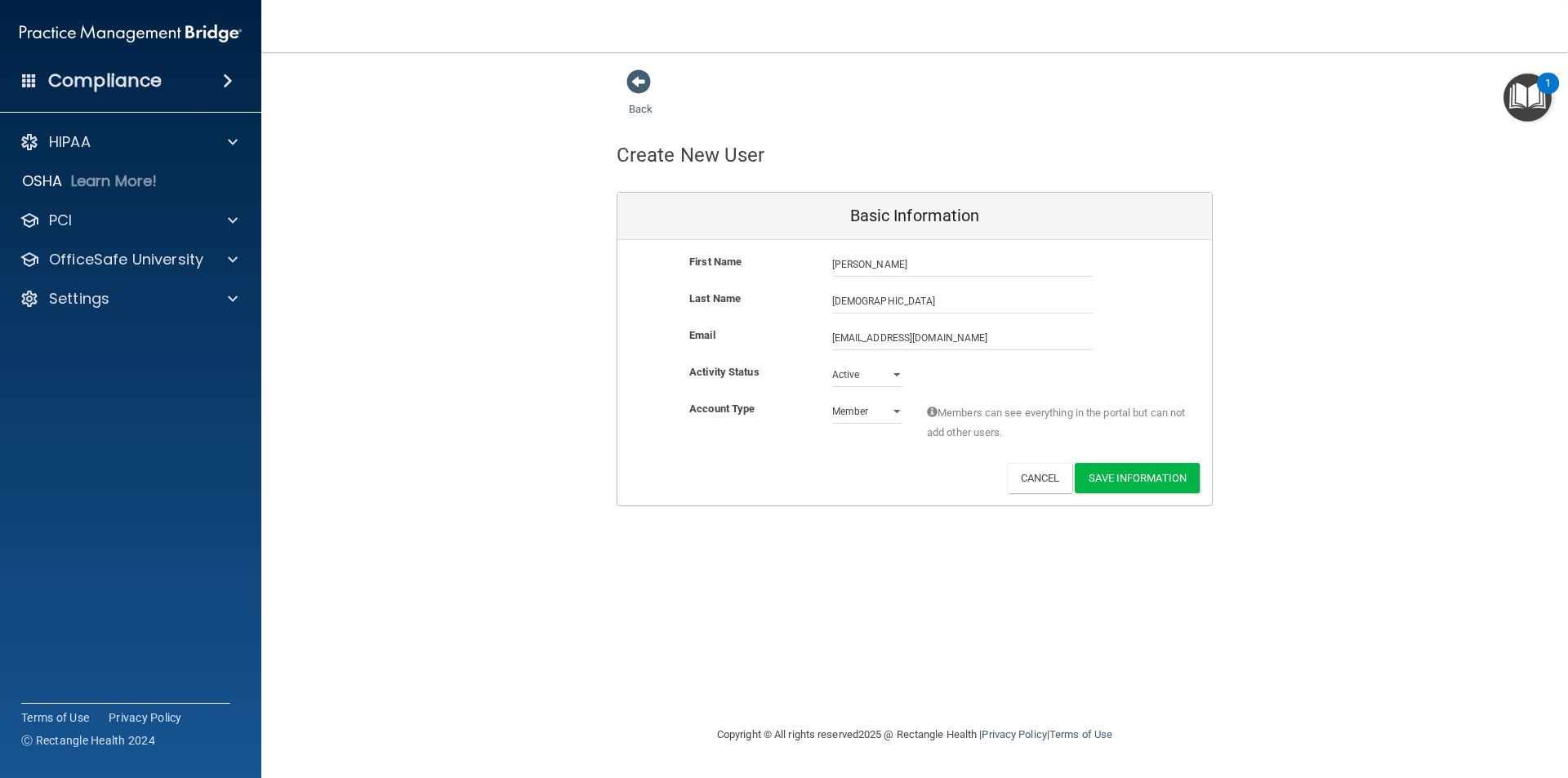
click at [811, 473] on div "Deactivate Reset Password Edit Cancel Save Information" at bounding box center [914, 478] width 595 height 30
click at [1140, 474] on button "Save Information" at bounding box center [1137, 478] width 125 height 30
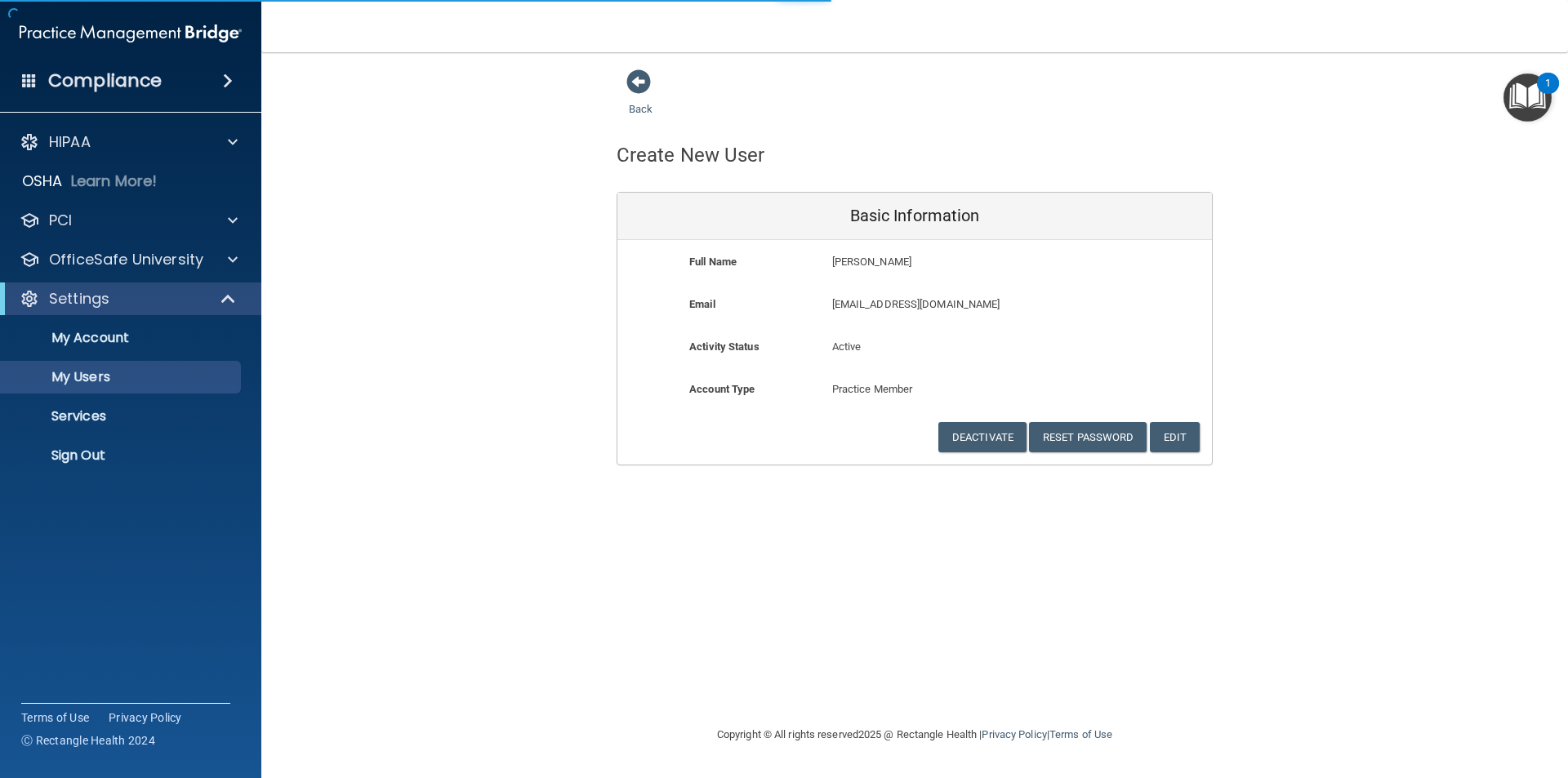
select select "20"
